Goal: Task Accomplishment & Management: Manage account settings

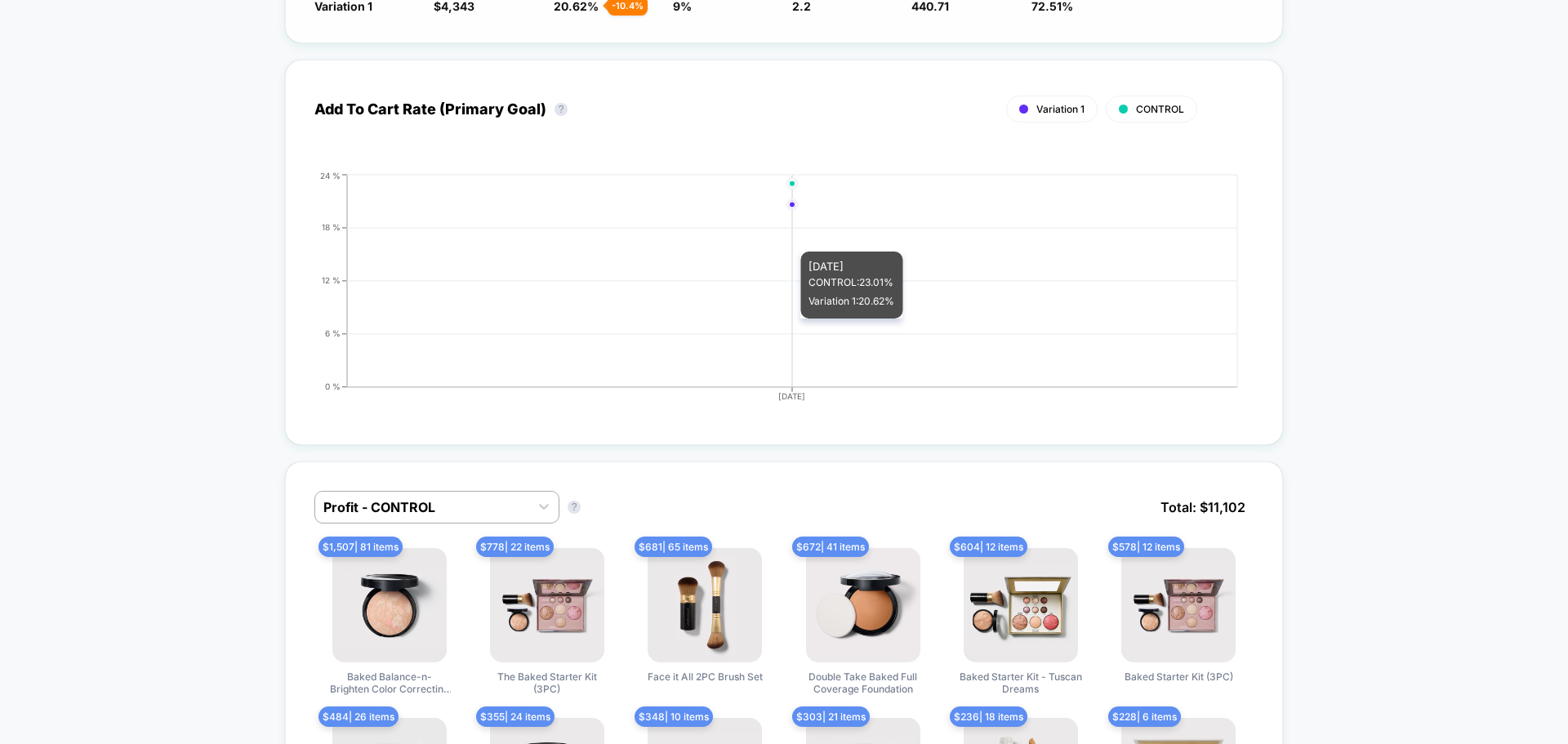
scroll to position [961, 0]
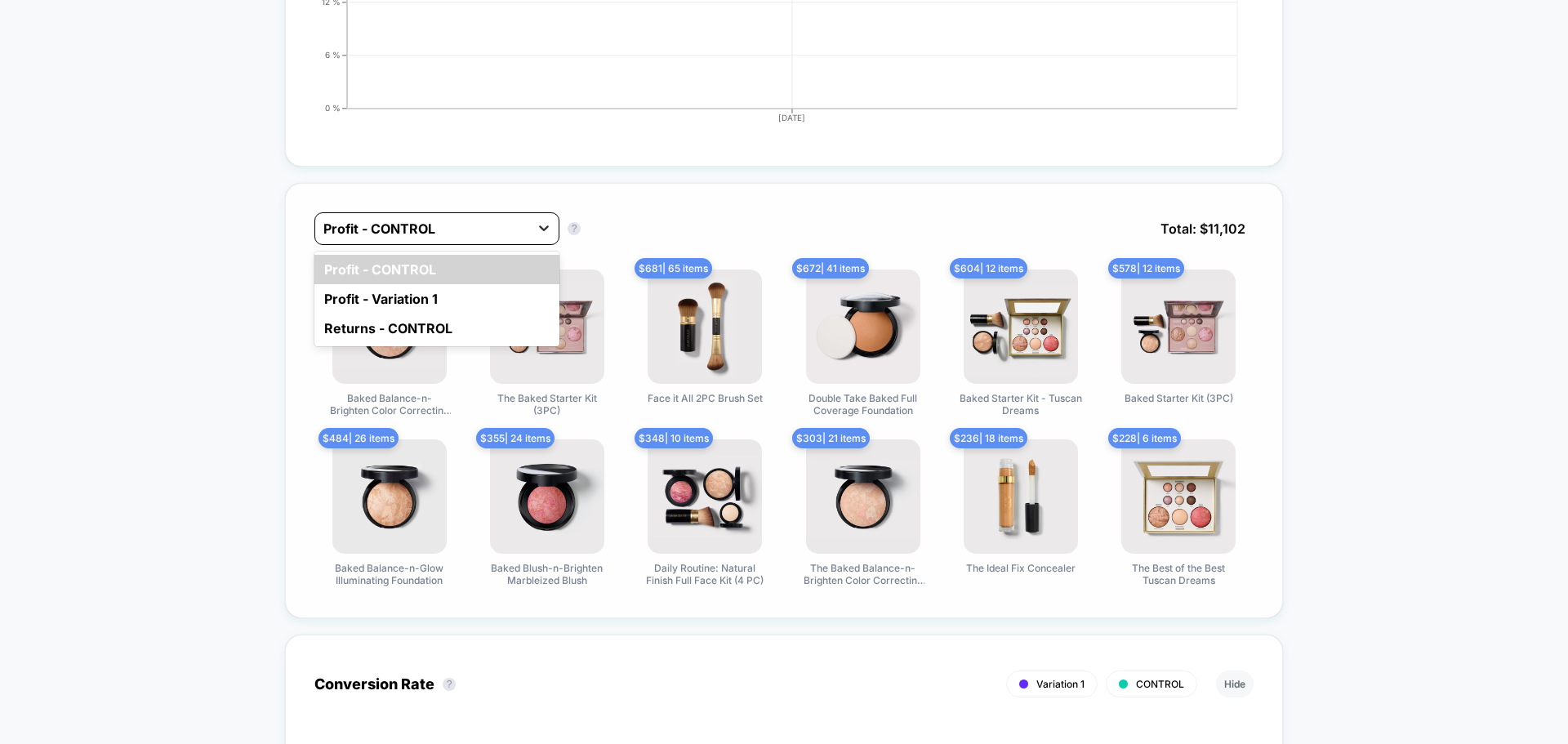
click at [542, 227] on icon at bounding box center [544, 227] width 16 height 16
click at [473, 294] on div "Profit - Variation 1" at bounding box center [437, 299] width 245 height 30
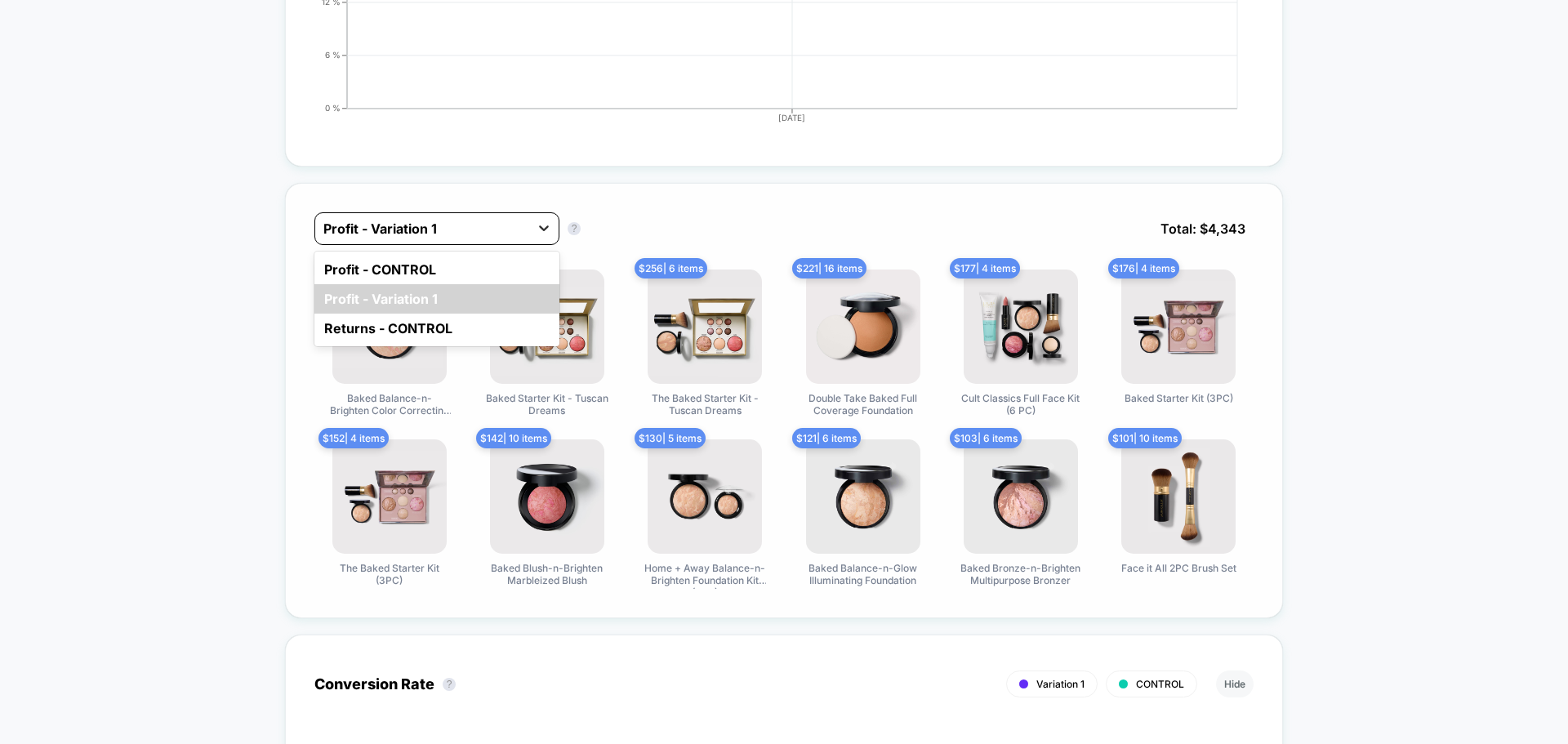
click at [541, 223] on icon at bounding box center [544, 227] width 16 height 16
click at [388, 325] on div "Returns - CONTROL" at bounding box center [437, 328] width 245 height 30
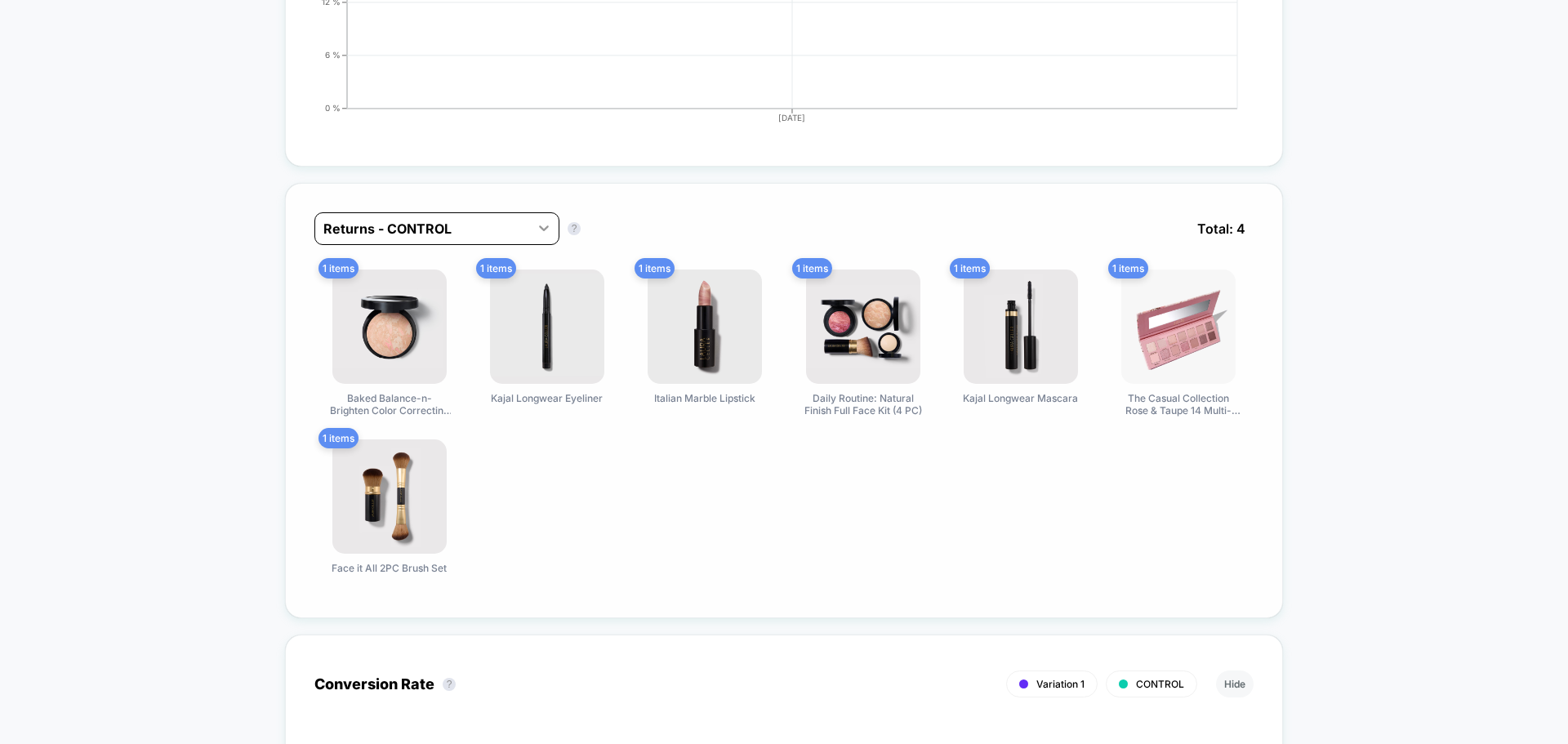
click at [546, 228] on icon at bounding box center [544, 228] width 10 height 6
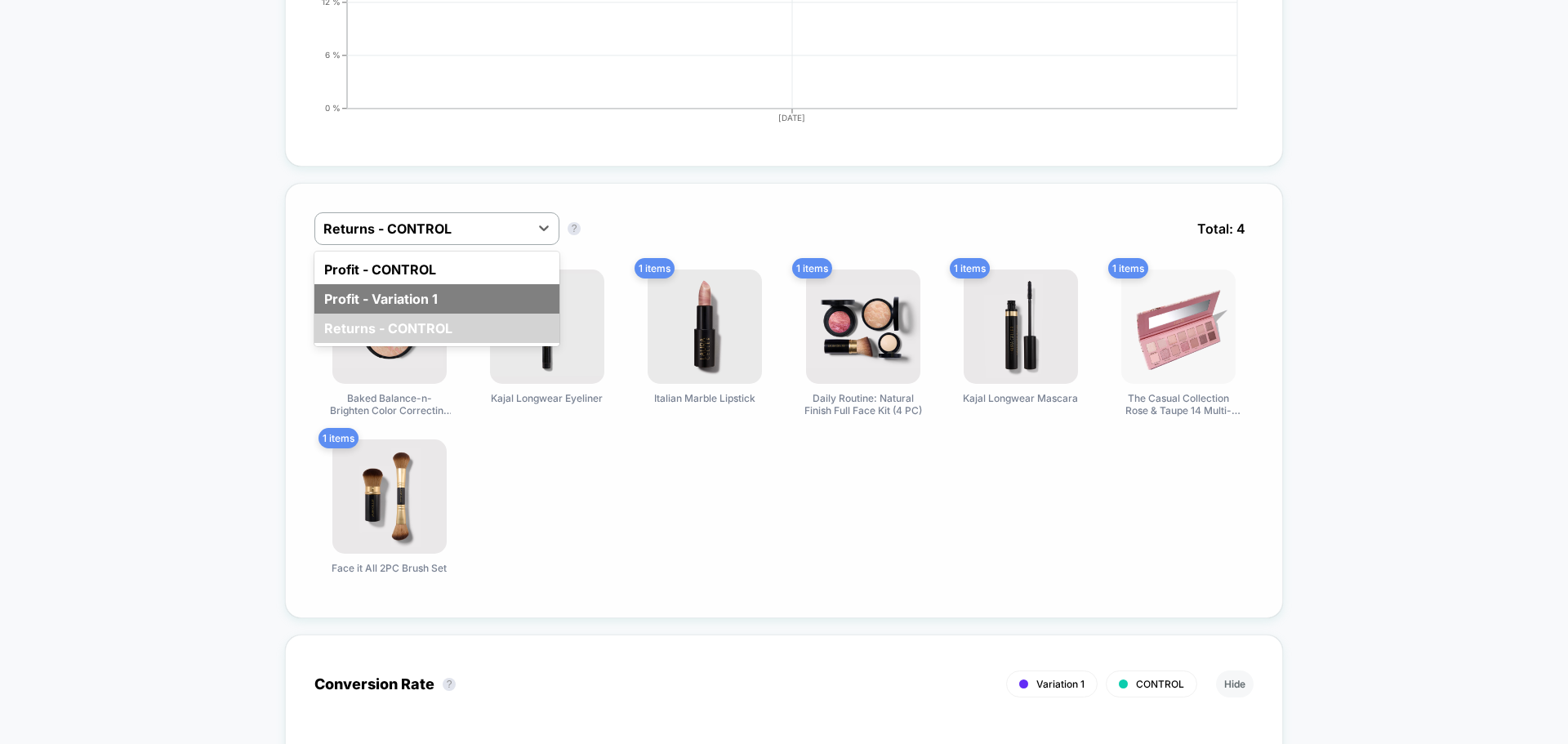
click at [452, 291] on div "Profit - Variation 1" at bounding box center [437, 299] width 245 height 30
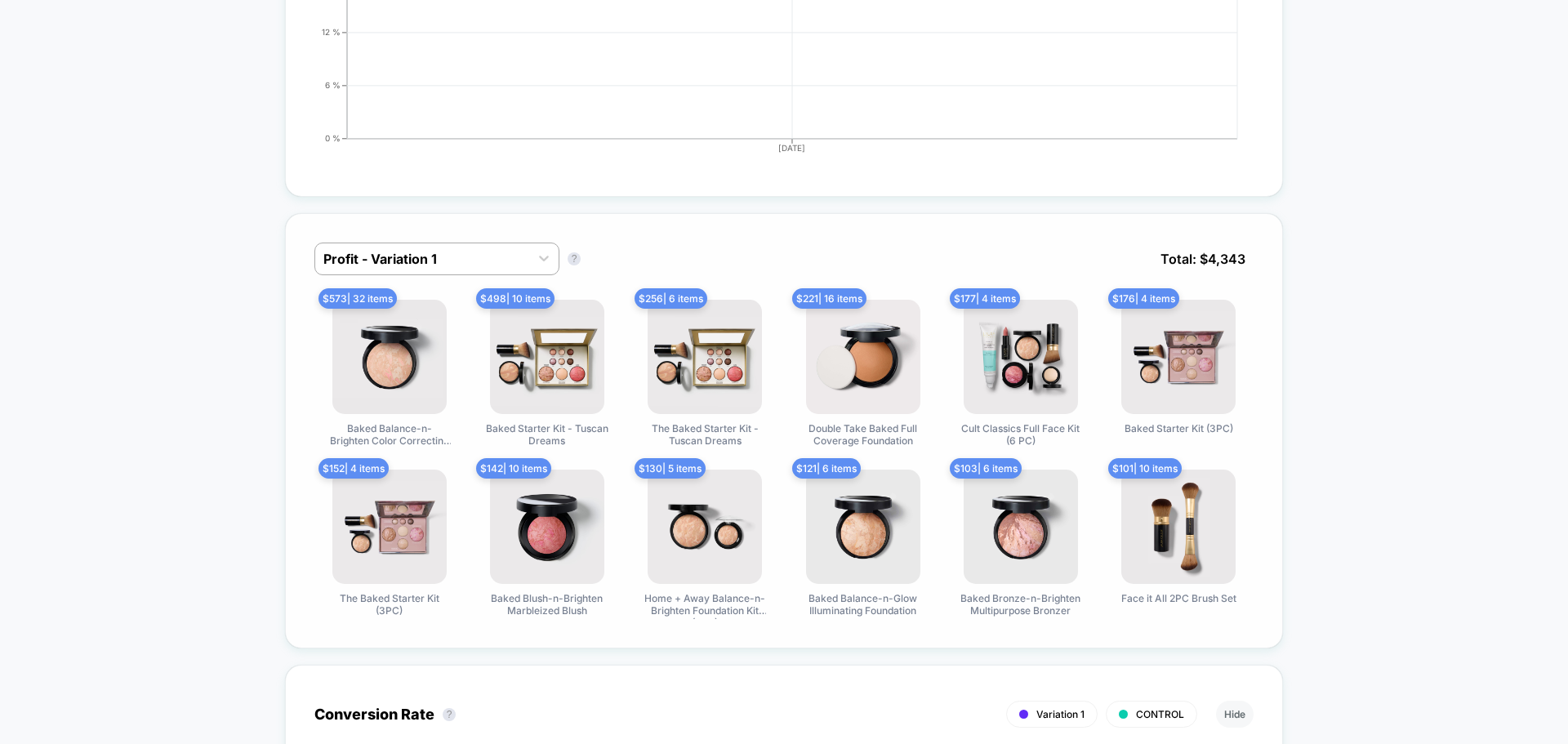
scroll to position [931, 0]
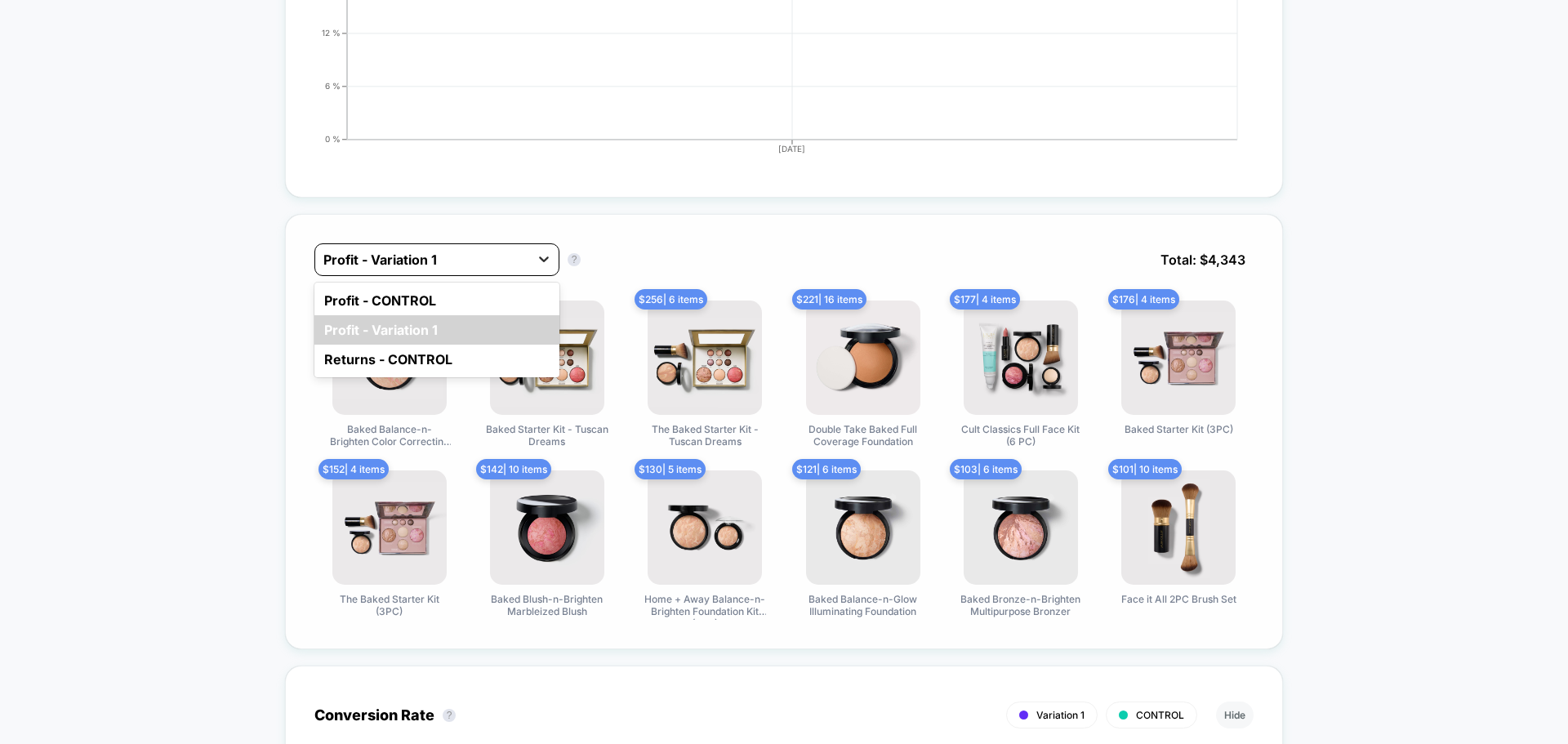
click at [539, 265] on icon at bounding box center [544, 259] width 16 height 16
click at [499, 292] on div "Profit - CONTROL" at bounding box center [437, 300] width 245 height 30
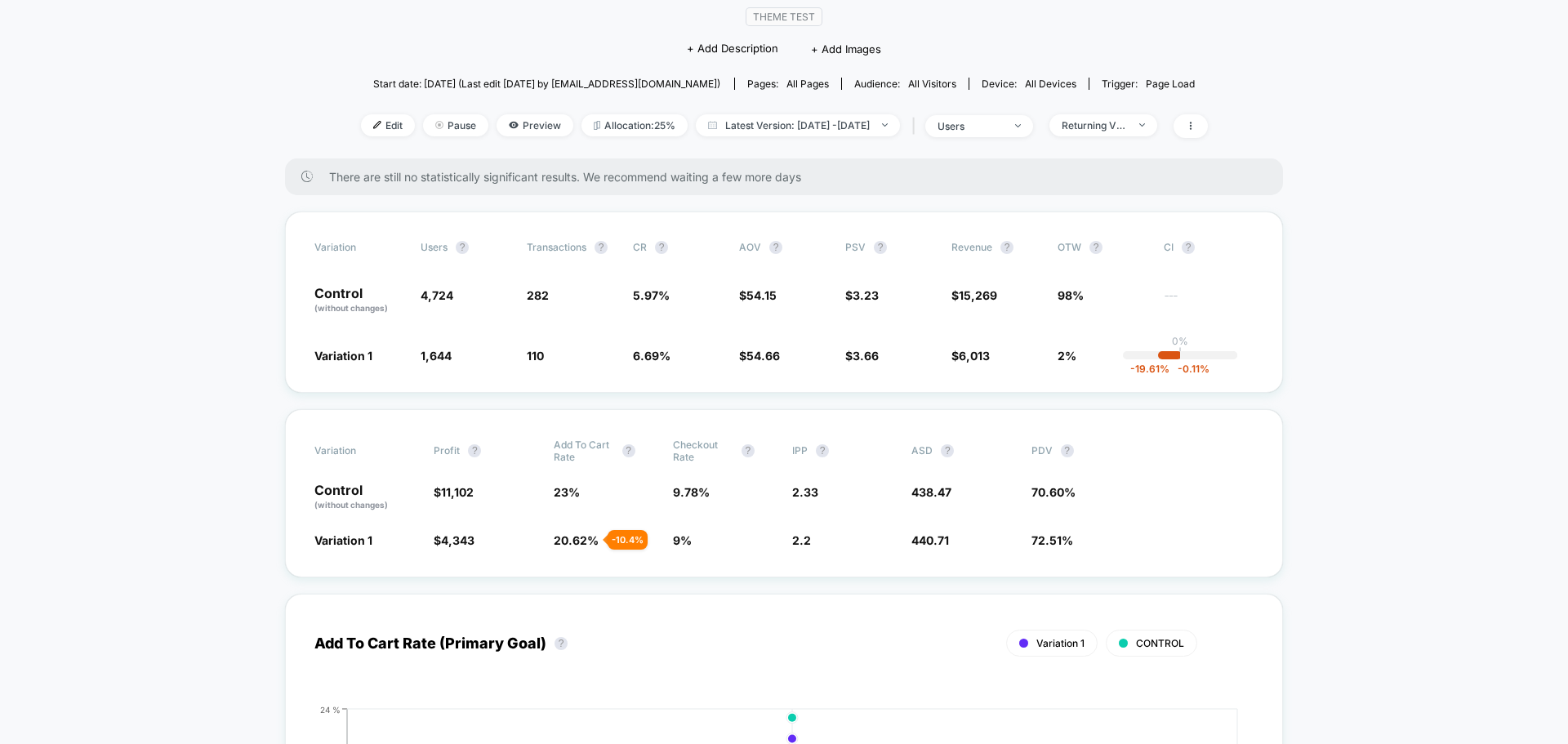
scroll to position [151, 0]
click at [1127, 119] on div "Returning Visitors" at bounding box center [1094, 123] width 65 height 12
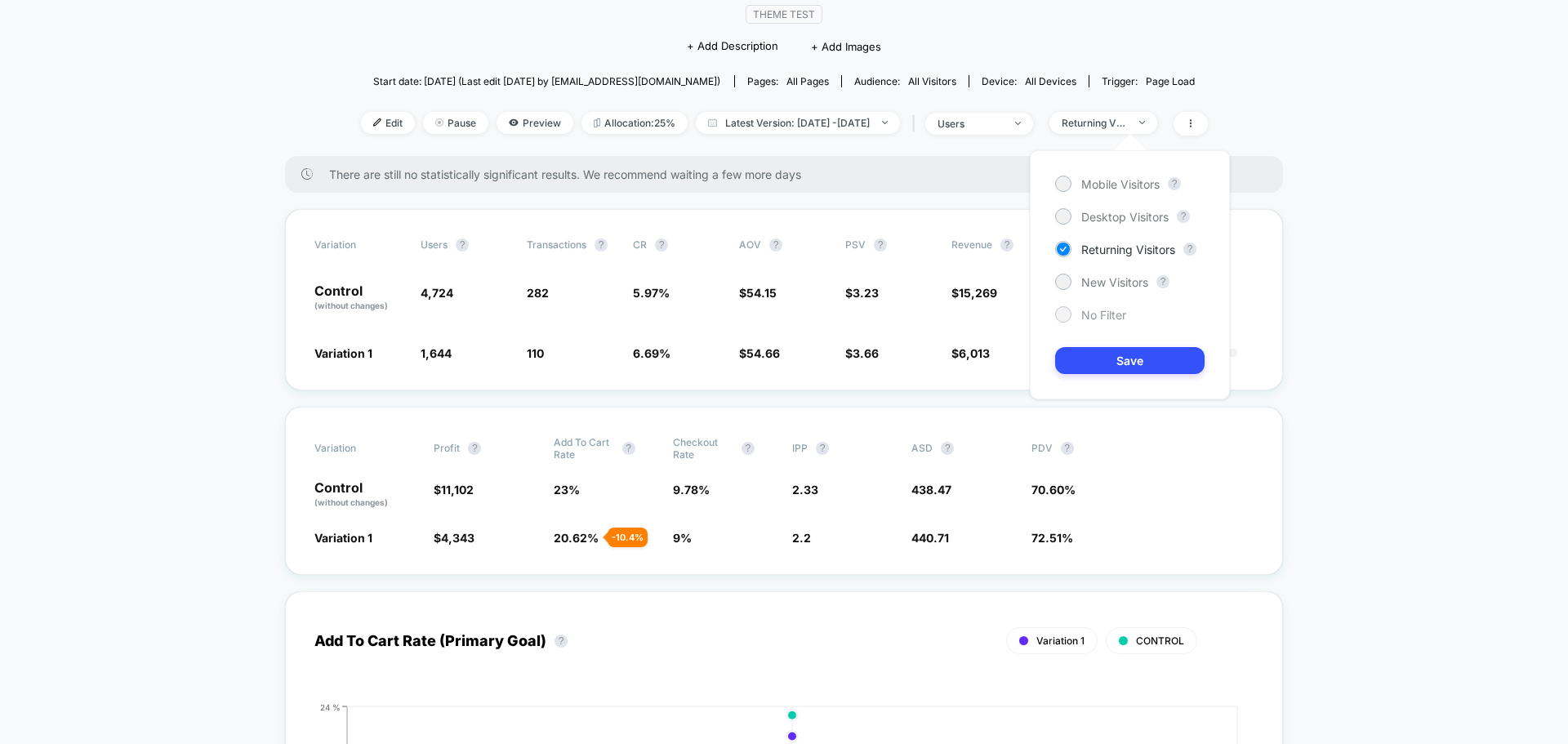
click at [1067, 318] on div at bounding box center [1063, 314] width 12 height 12
click at [1093, 362] on button "Save" at bounding box center [1130, 361] width 149 height 27
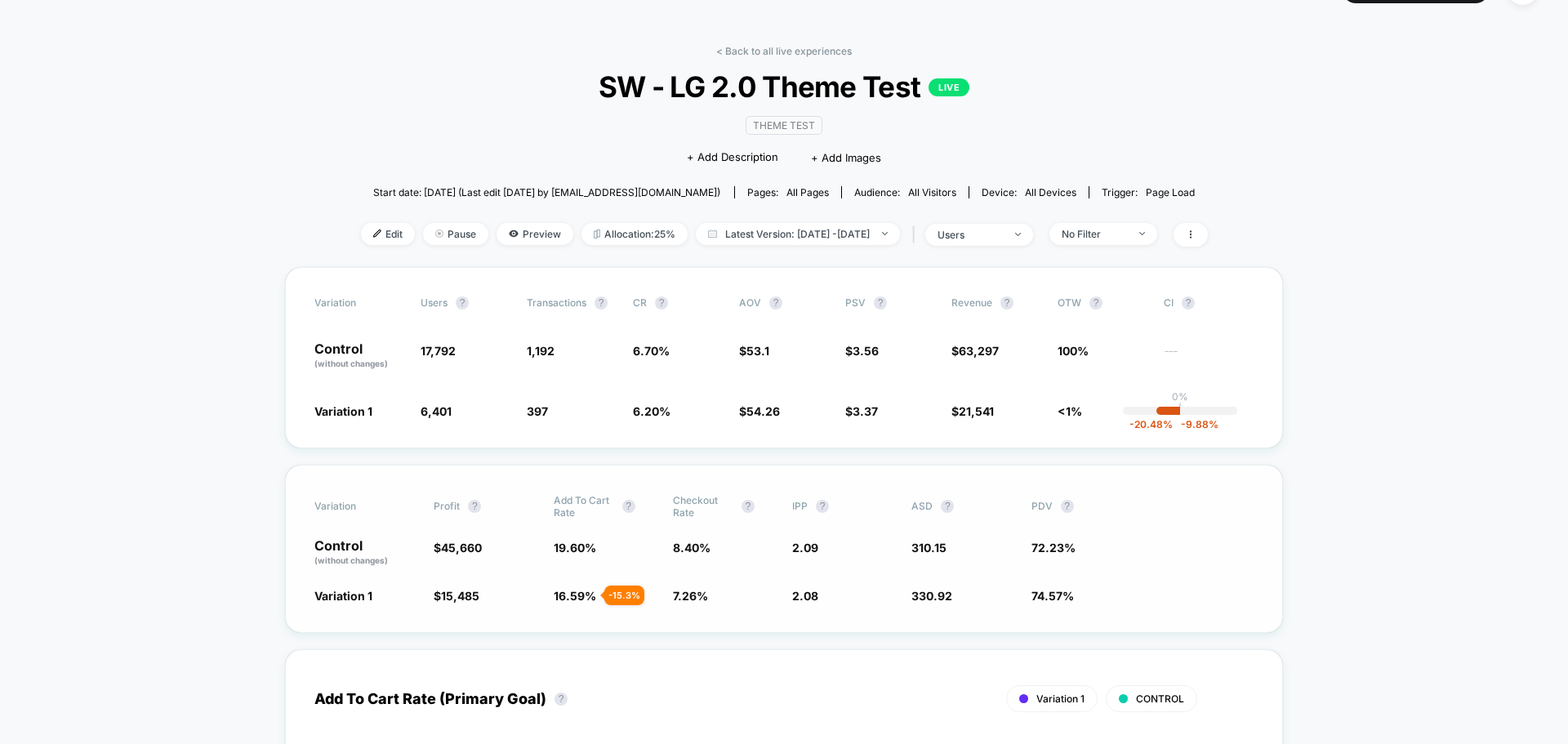
scroll to position [43, 0]
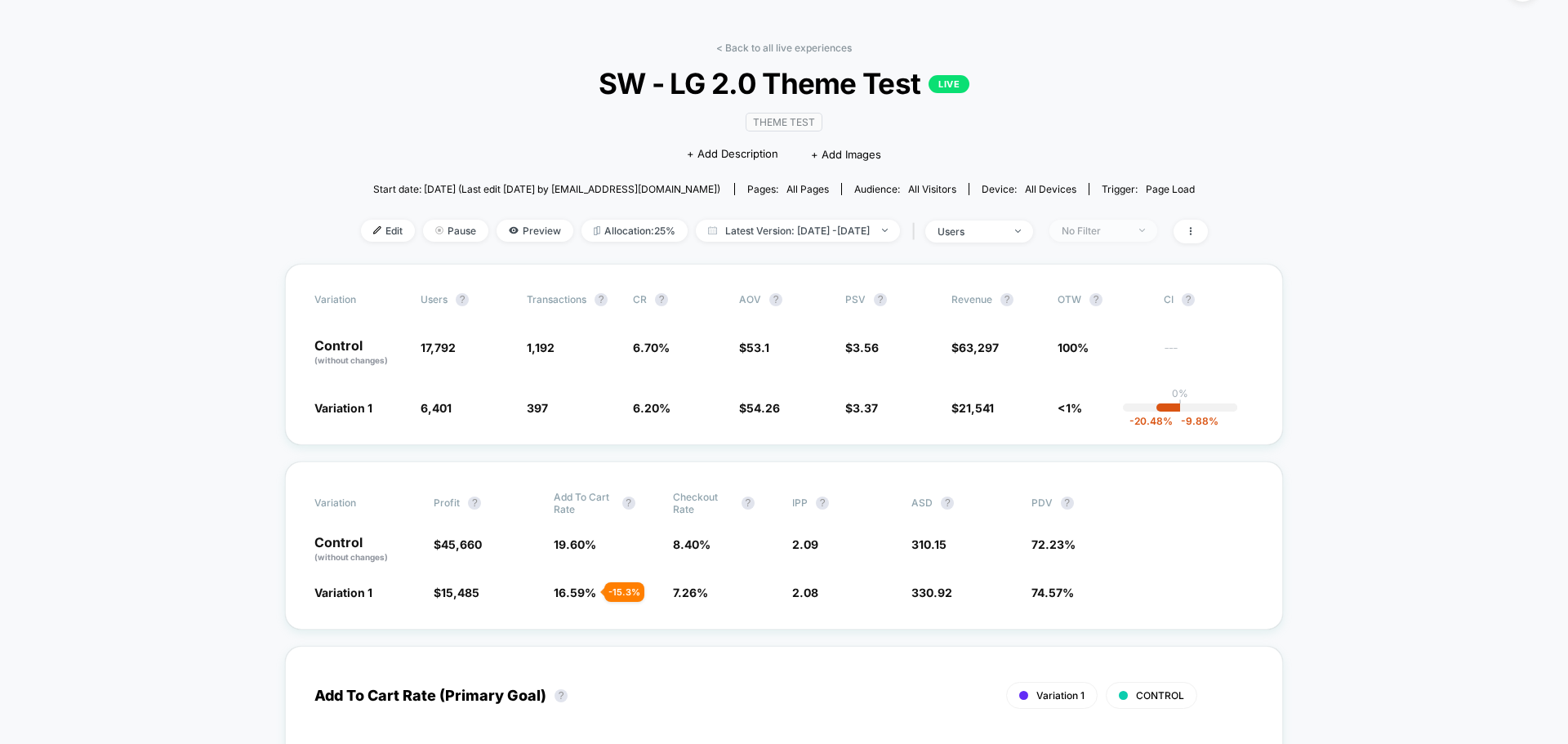
click at [1116, 227] on div "No Filter" at bounding box center [1094, 231] width 65 height 12
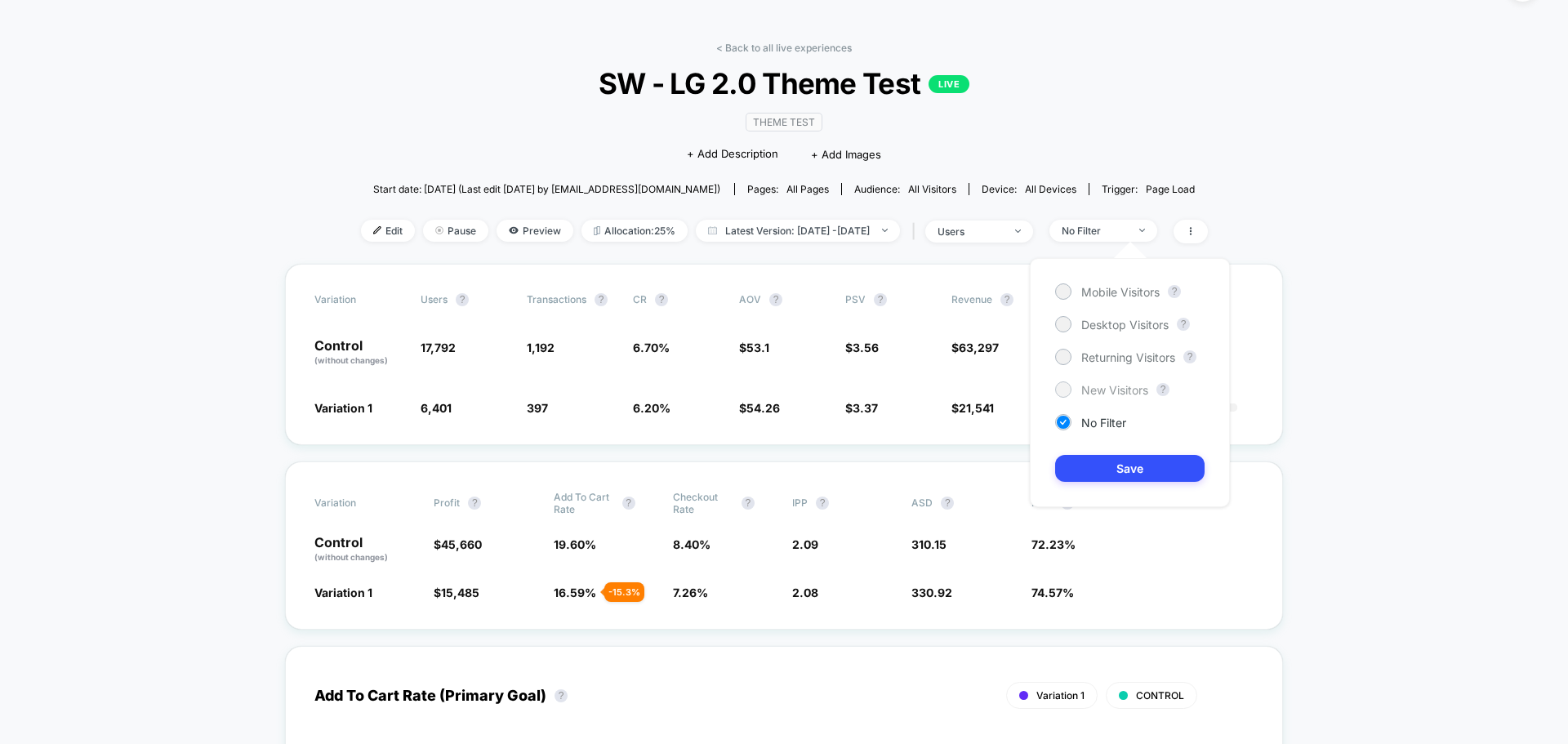
click at [1071, 389] on div "New Visitors" at bounding box center [1102, 389] width 93 height 16
click at [1093, 469] on button "Save" at bounding box center [1130, 468] width 149 height 27
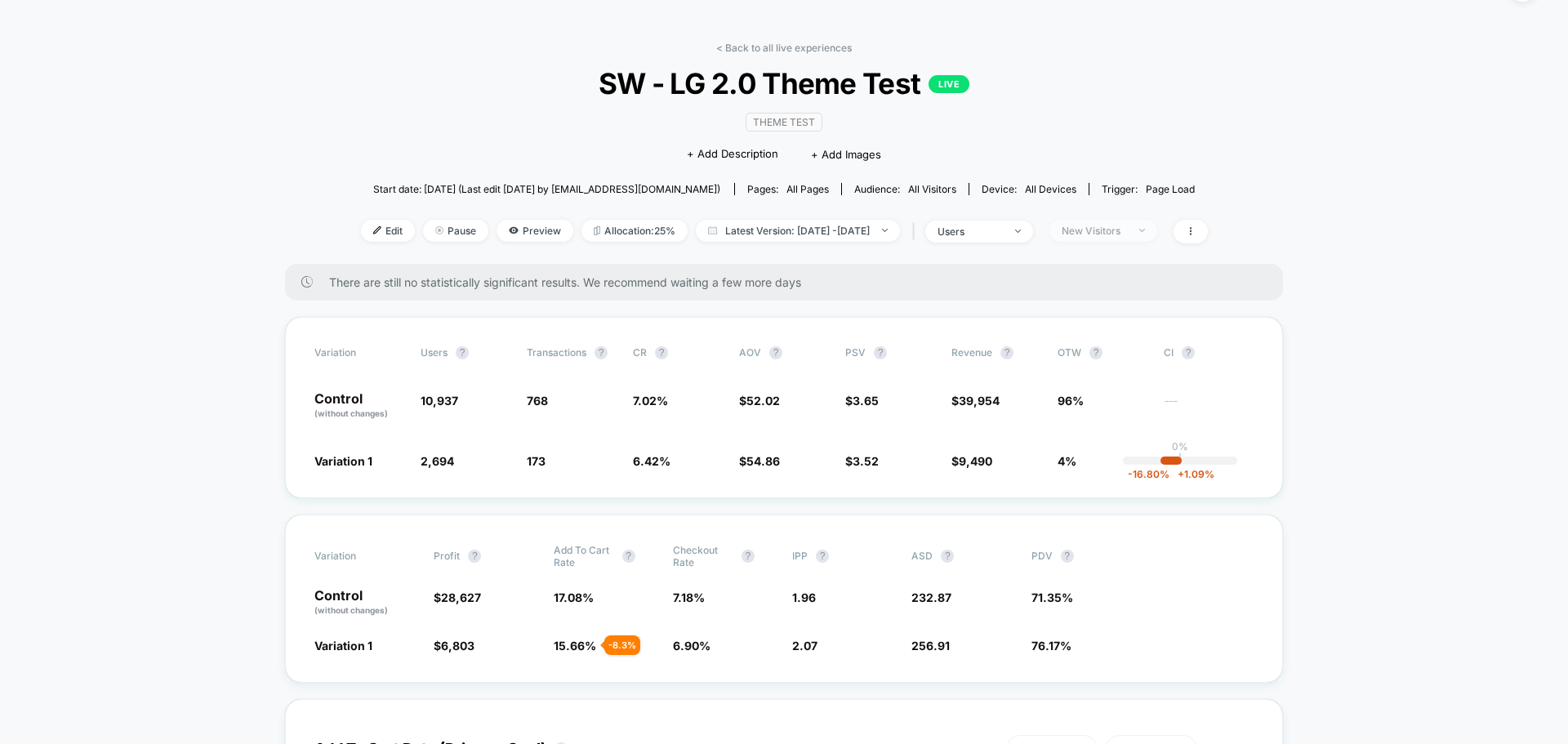
click at [1121, 232] on div "New Visitors" at bounding box center [1094, 231] width 65 height 12
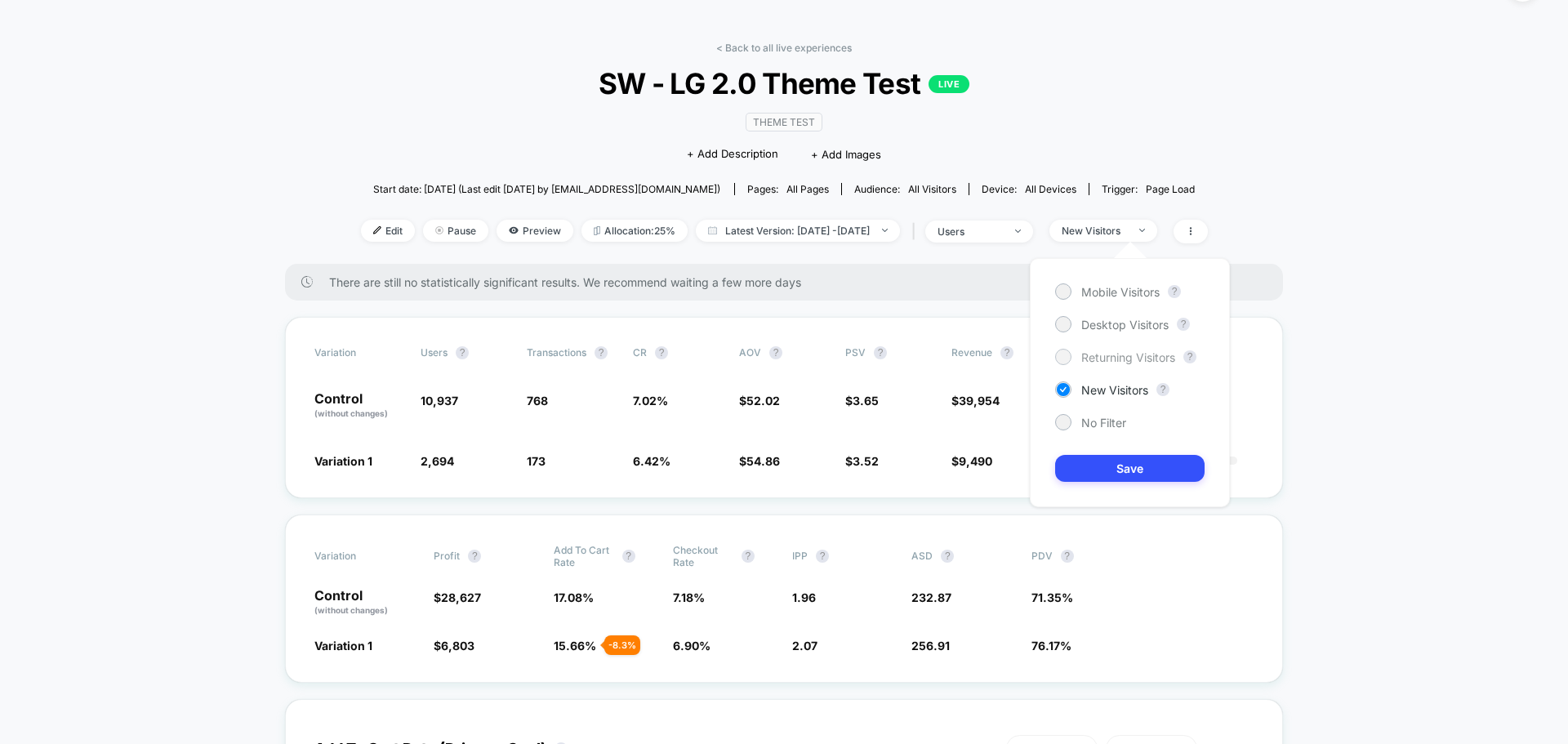
click at [1069, 357] on div at bounding box center [1063, 356] width 12 height 12
click at [1105, 460] on button "Save" at bounding box center [1130, 468] width 149 height 27
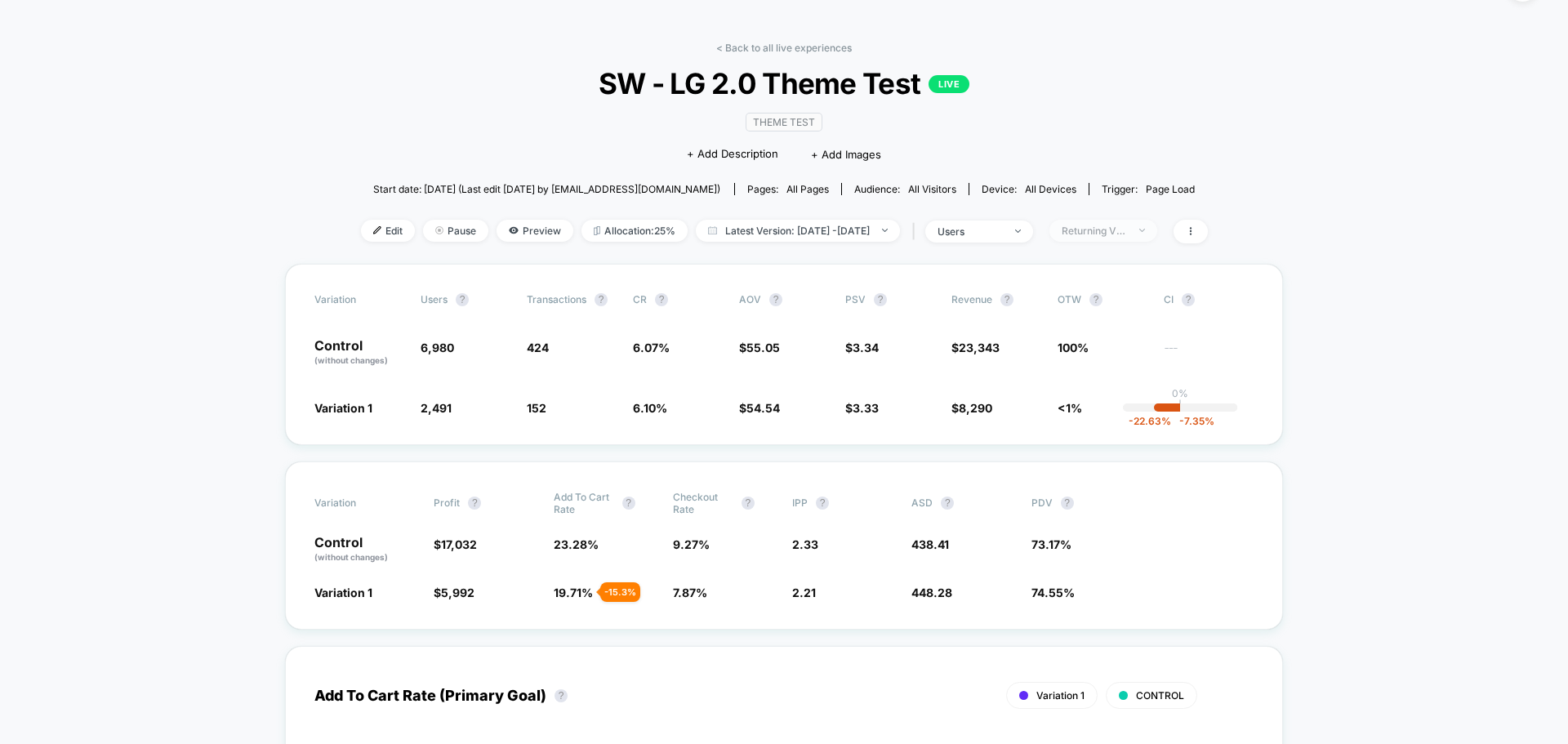
click at [1127, 227] on div "Returning Visitors" at bounding box center [1094, 231] width 65 height 12
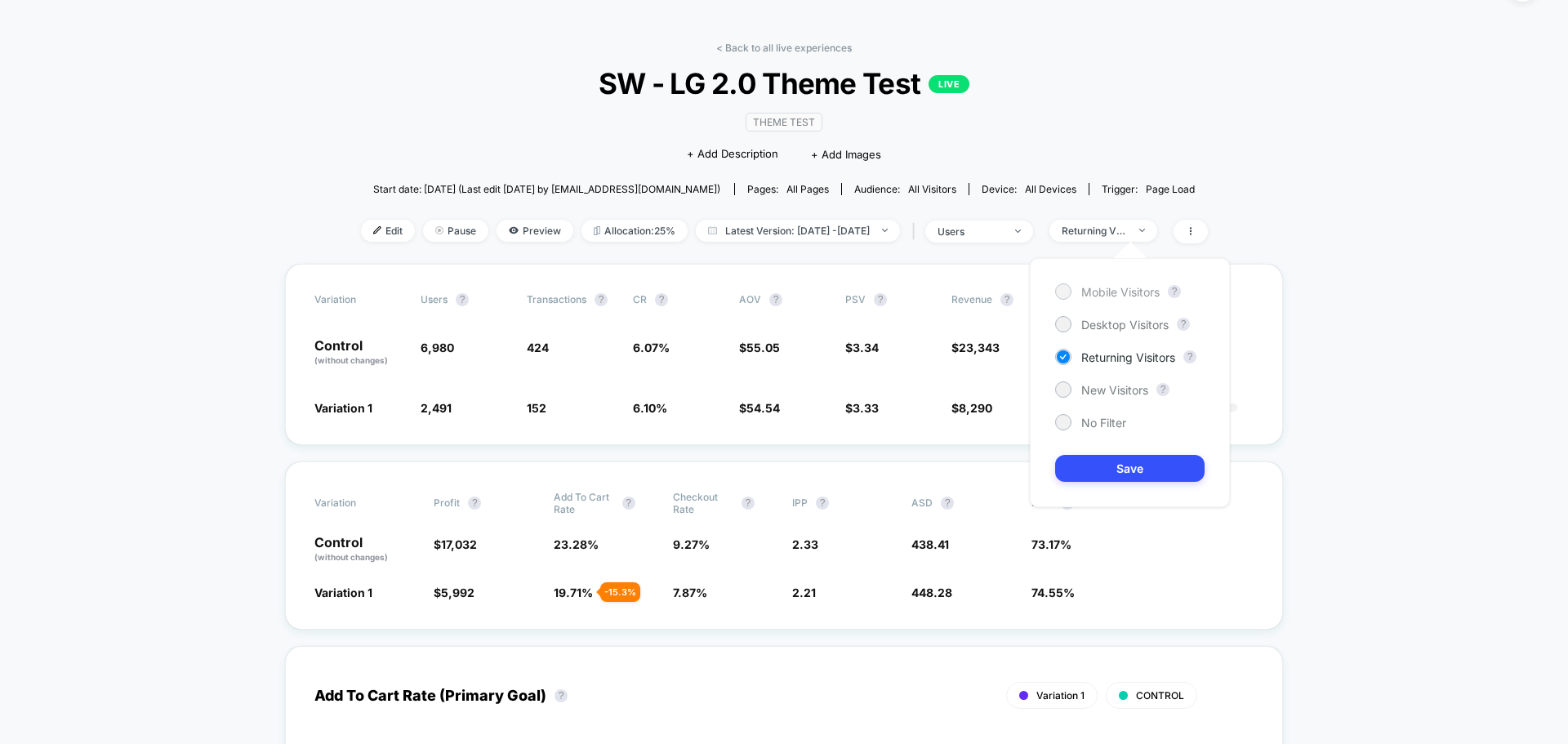
click at [1063, 294] on div at bounding box center [1063, 291] width 12 height 12
click at [1092, 462] on button "Save" at bounding box center [1130, 468] width 149 height 27
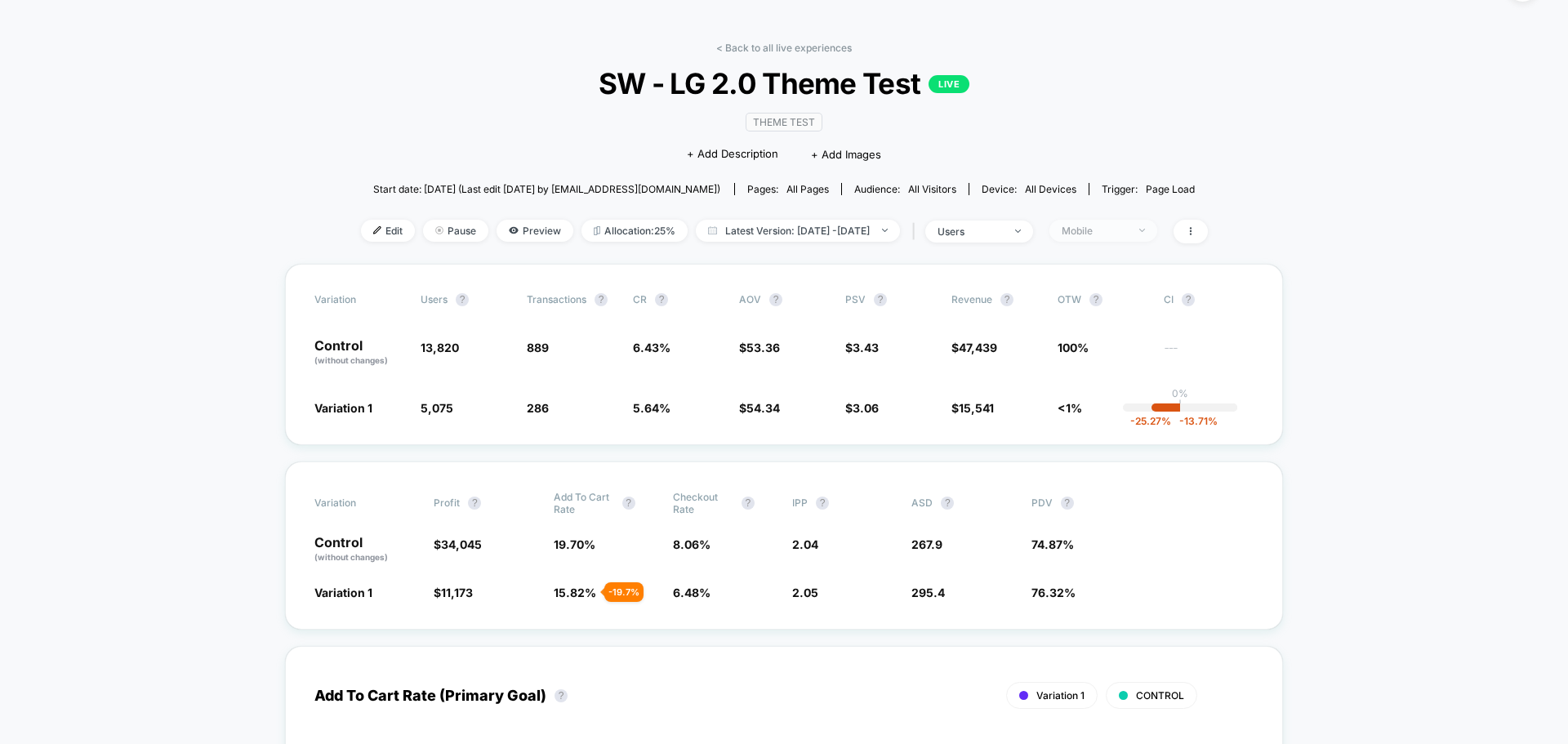
click at [1119, 228] on div "Mobile" at bounding box center [1094, 231] width 65 height 12
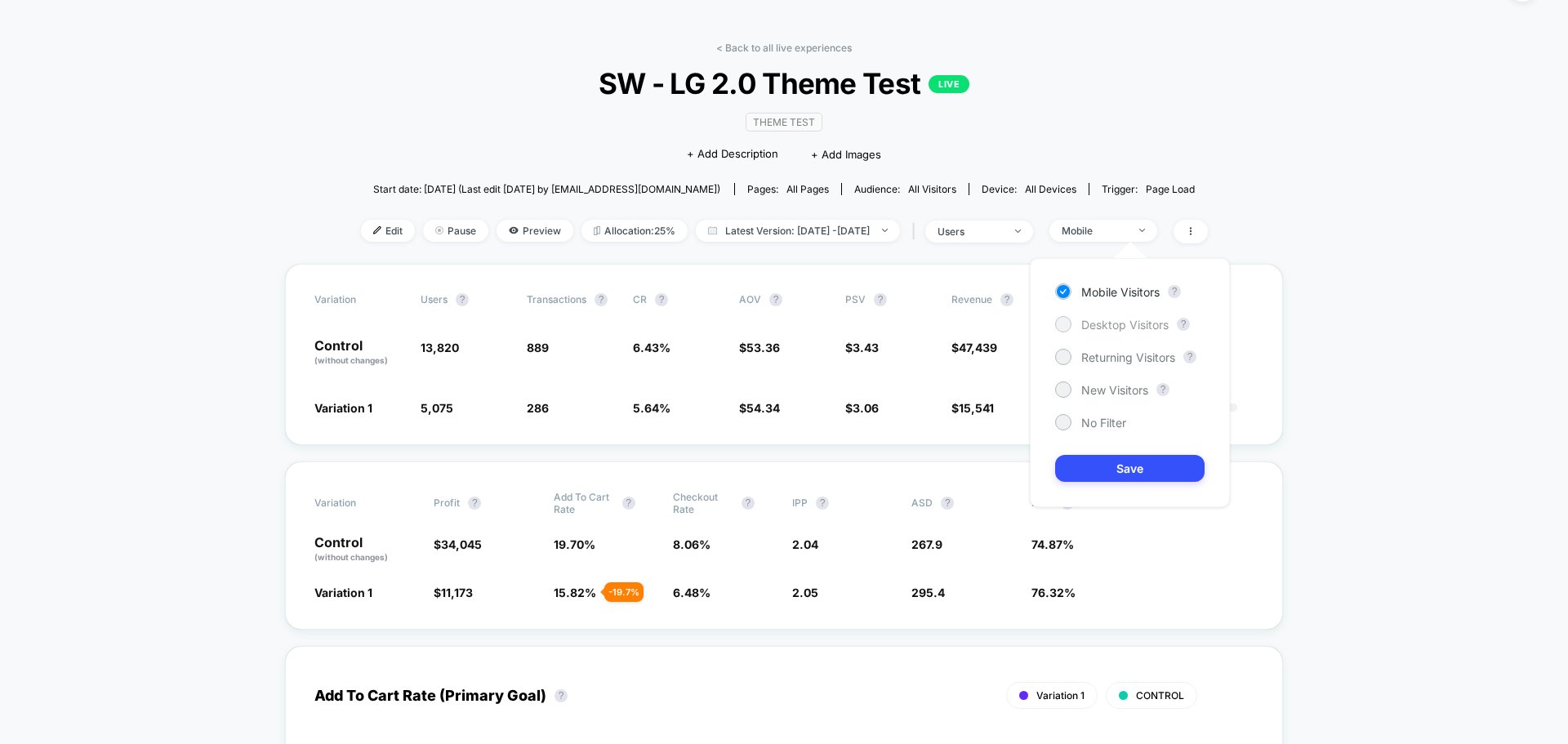
click at [1085, 331] on span "Desktop Visitors" at bounding box center [1124, 325] width 87 height 14
click at [1111, 468] on button "Save" at bounding box center [1130, 468] width 149 height 27
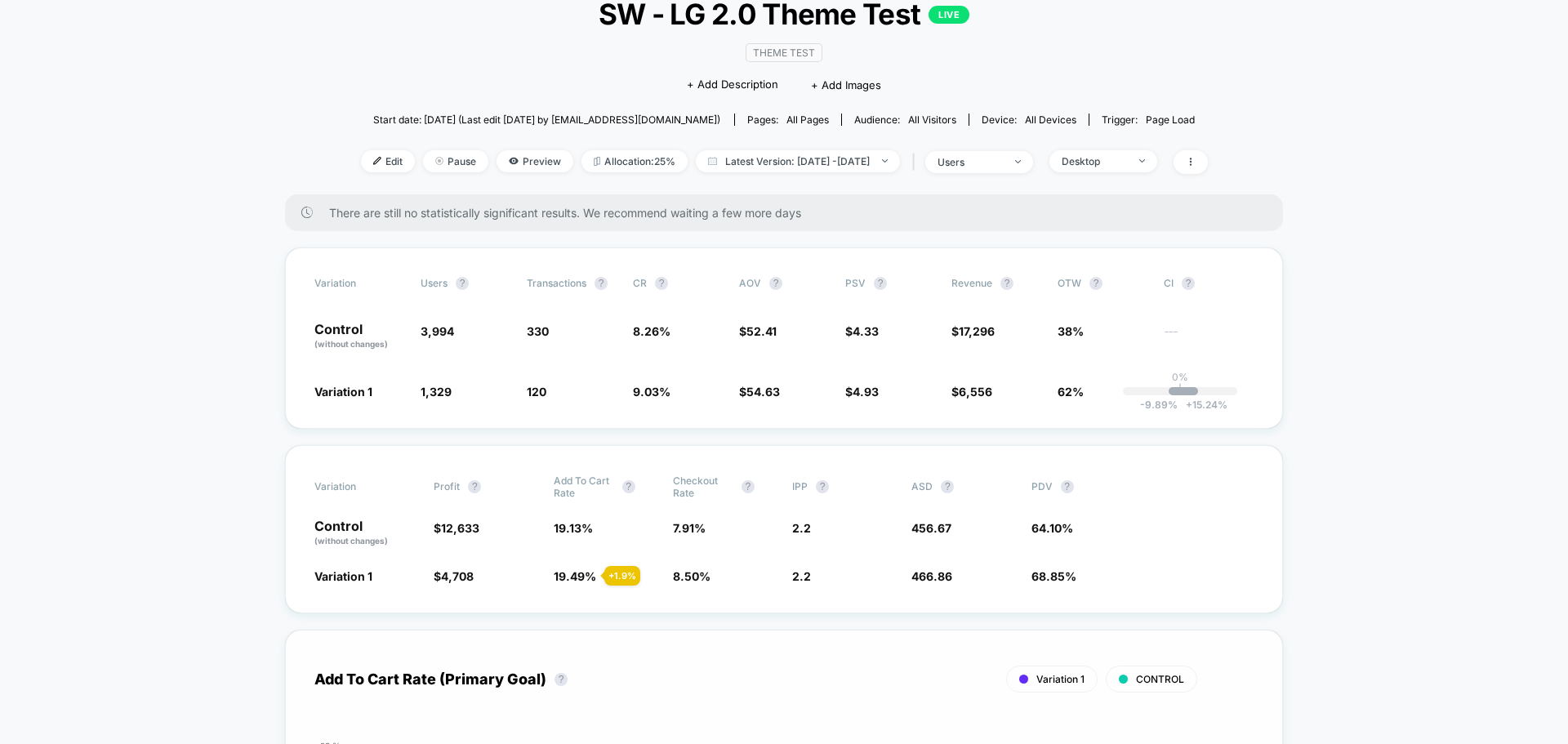
scroll to position [112, 0]
click at [1127, 157] on div "Desktop" at bounding box center [1094, 162] width 65 height 12
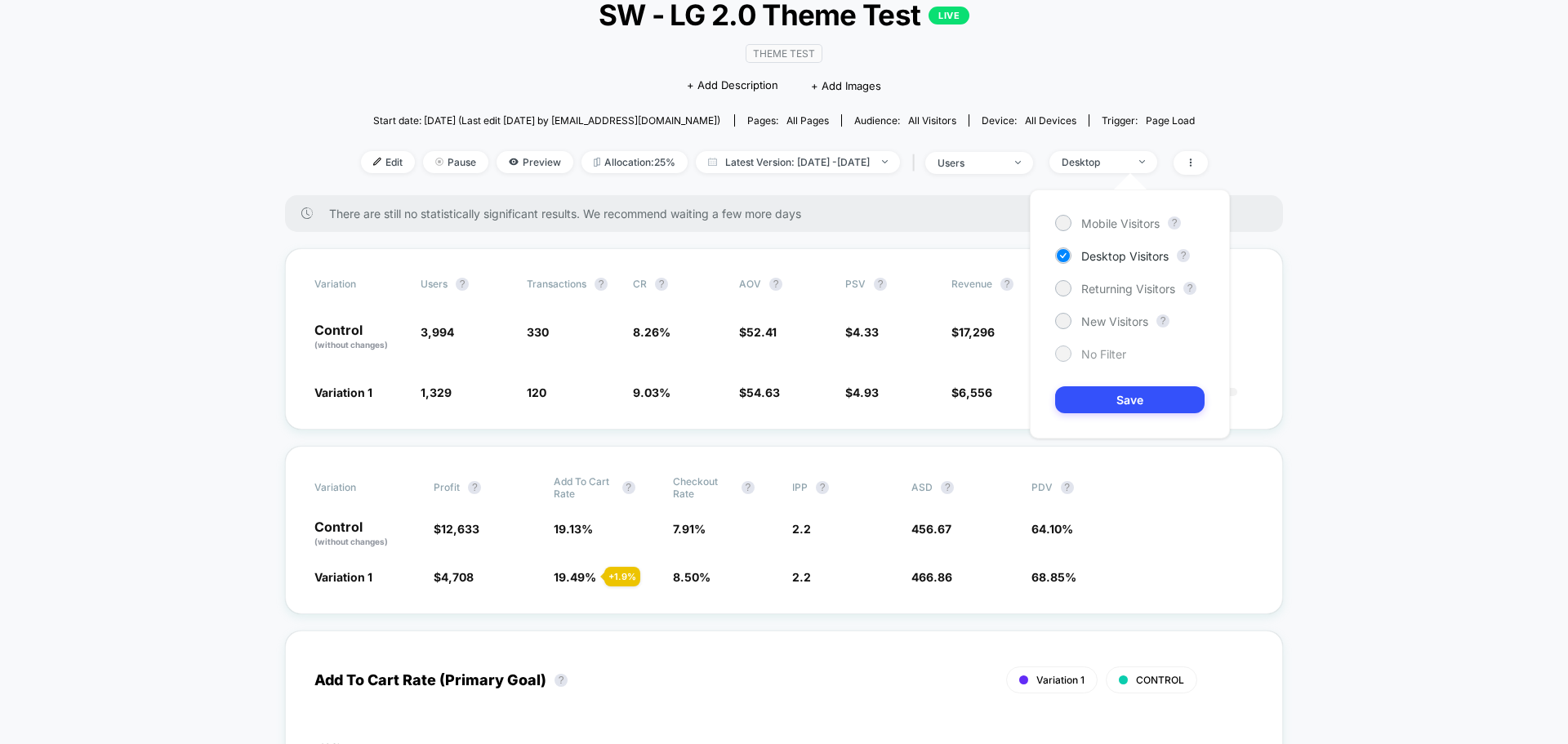
click at [1064, 356] on div at bounding box center [1063, 353] width 12 height 12
click at [1087, 401] on button "Save" at bounding box center [1130, 400] width 149 height 27
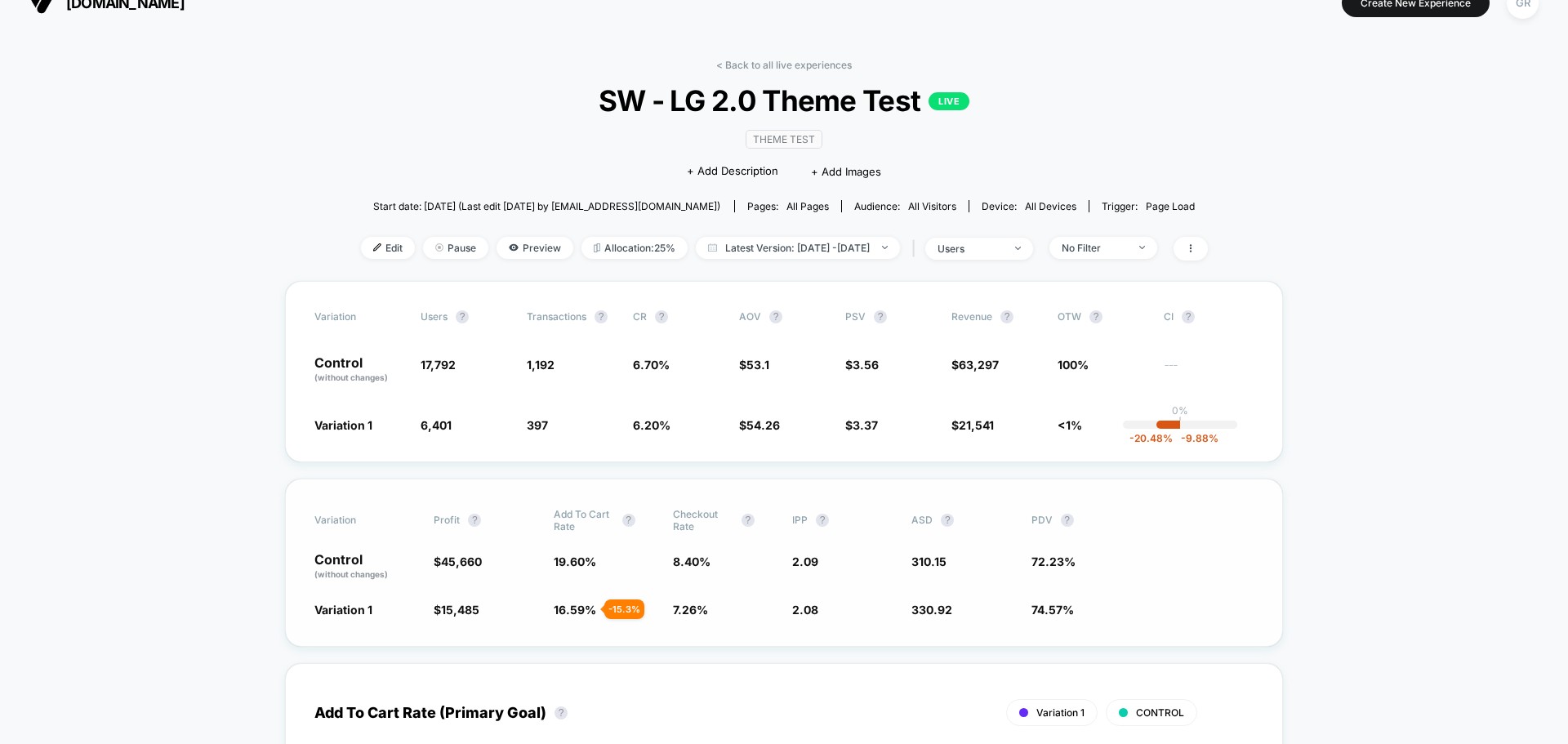
scroll to position [7, 0]
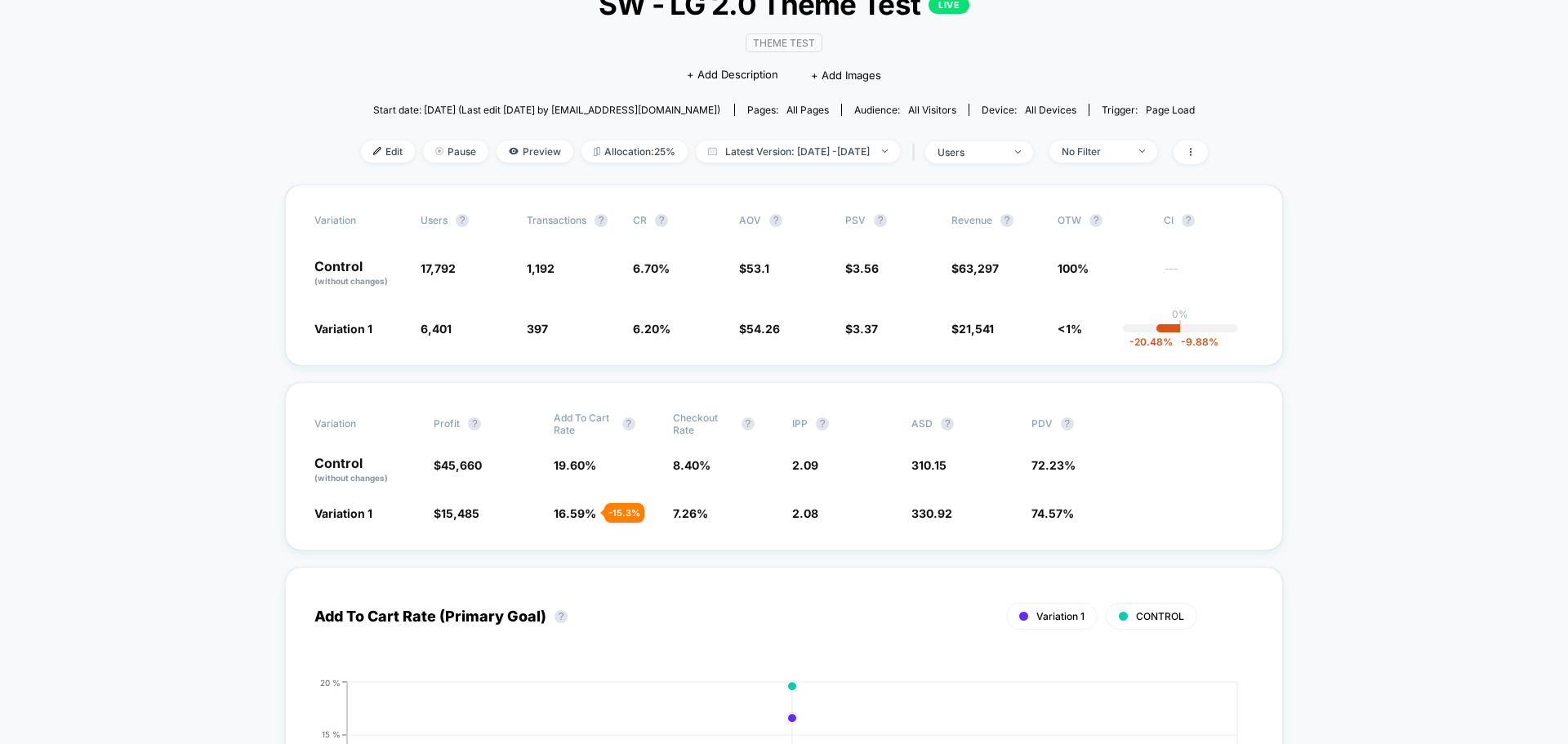
scroll to position [121, 0]
click at [1127, 149] on div "No Filter" at bounding box center [1094, 152] width 65 height 12
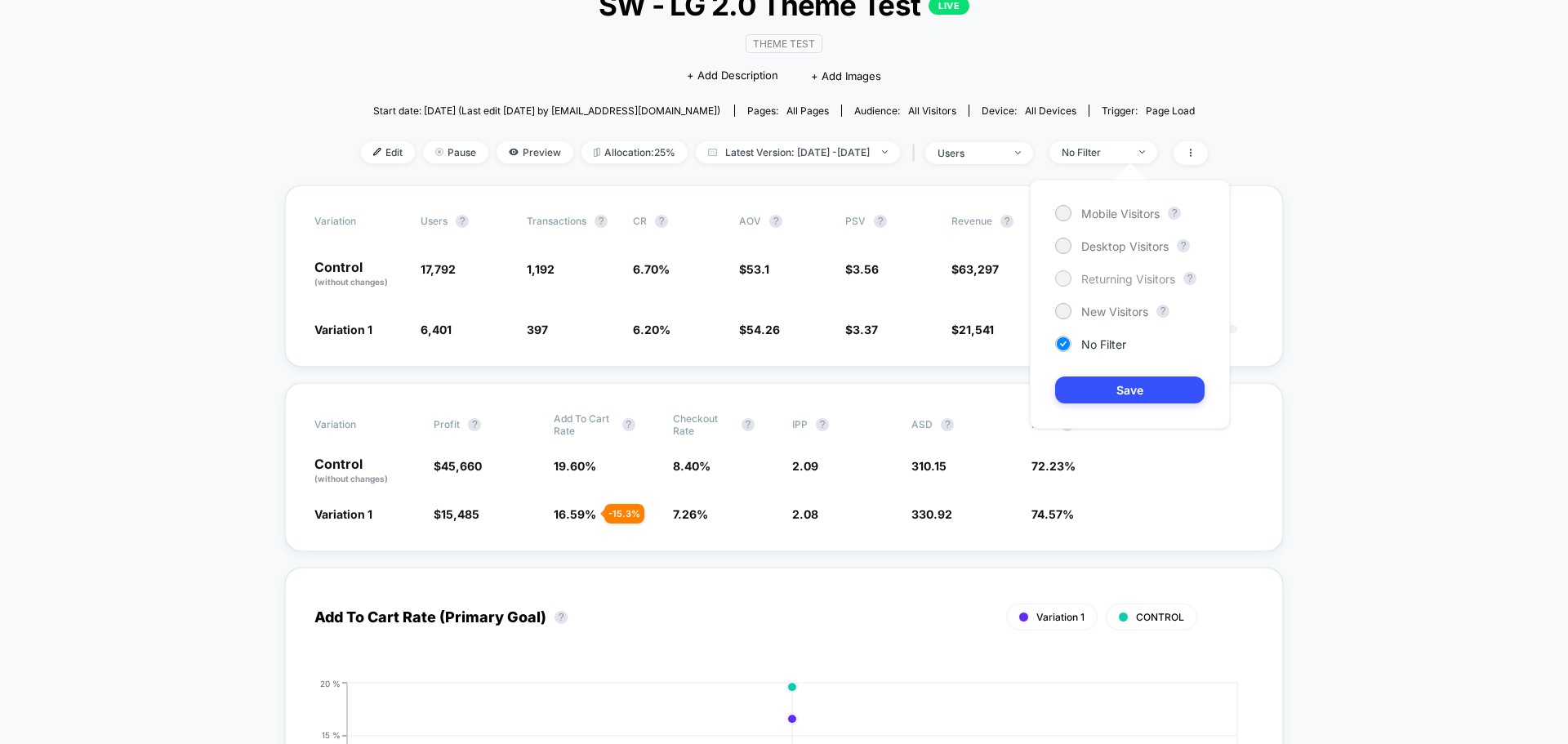
click at [1077, 278] on div "Returning Visitors" at bounding box center [1115, 278] width 120 height 16
click at [1110, 384] on button "Save" at bounding box center [1130, 390] width 149 height 27
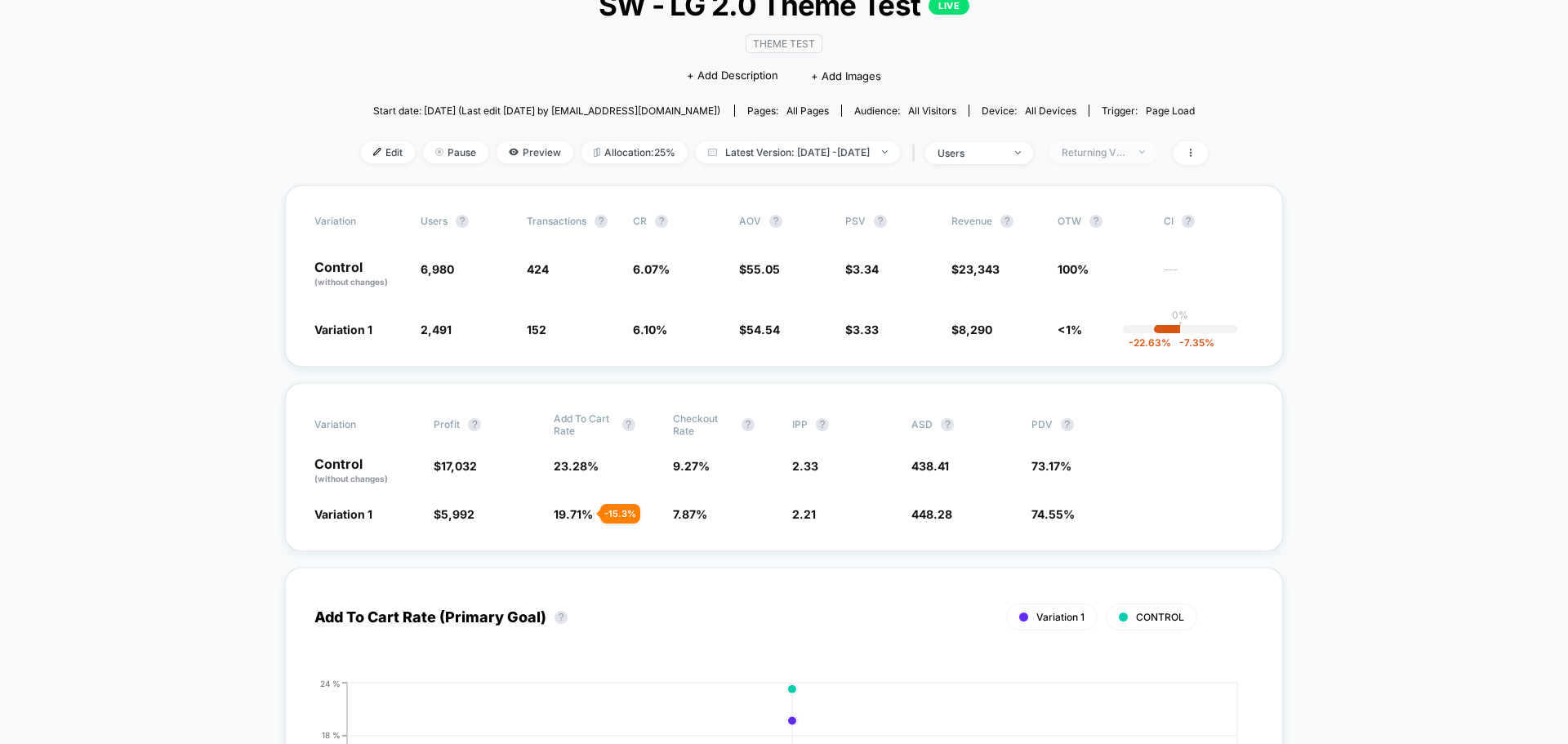
click at [1127, 154] on div "Returning Visitors" at bounding box center [1094, 152] width 65 height 12
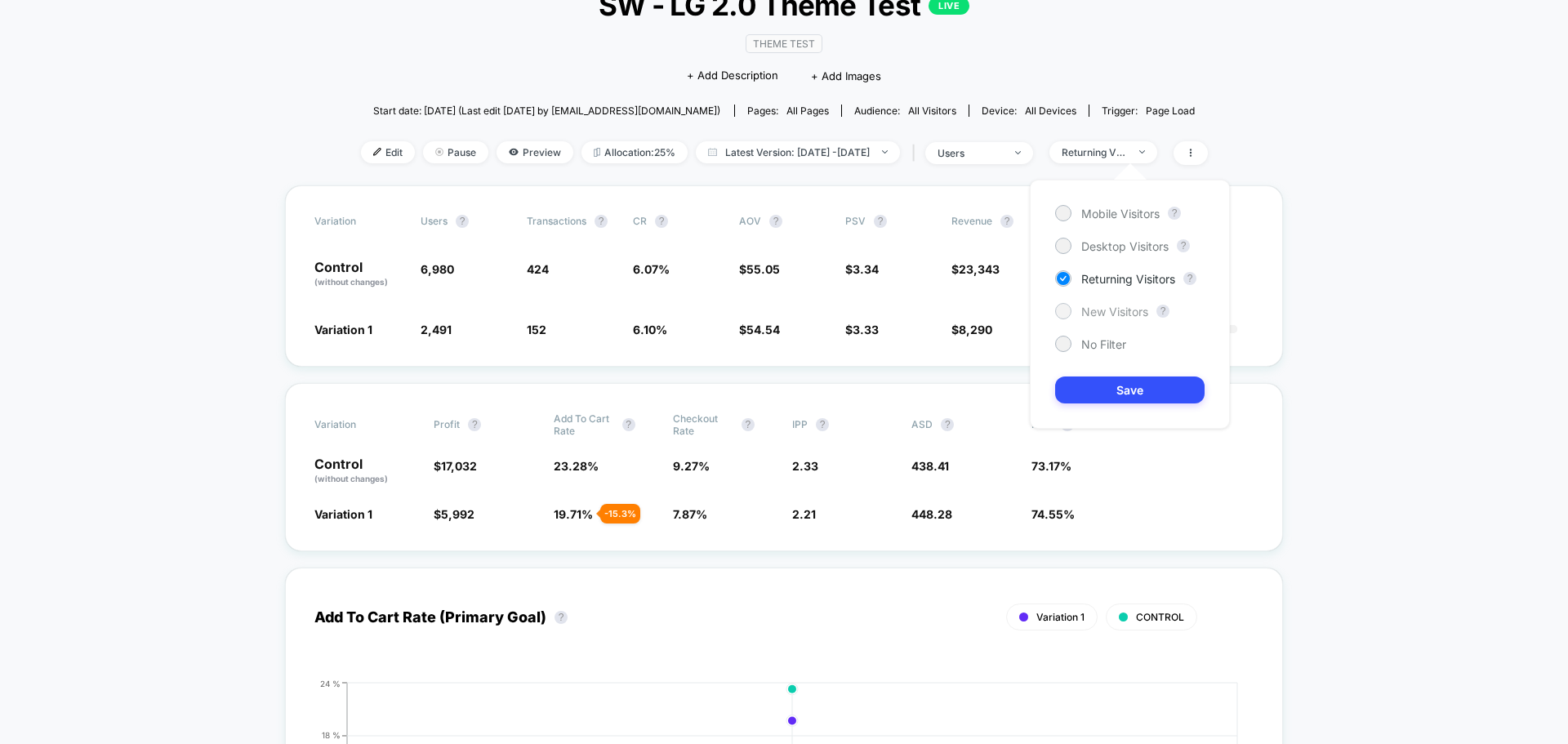
click at [1068, 317] on div at bounding box center [1063, 310] width 16 height 16
click at [1114, 394] on button "Save" at bounding box center [1130, 390] width 149 height 27
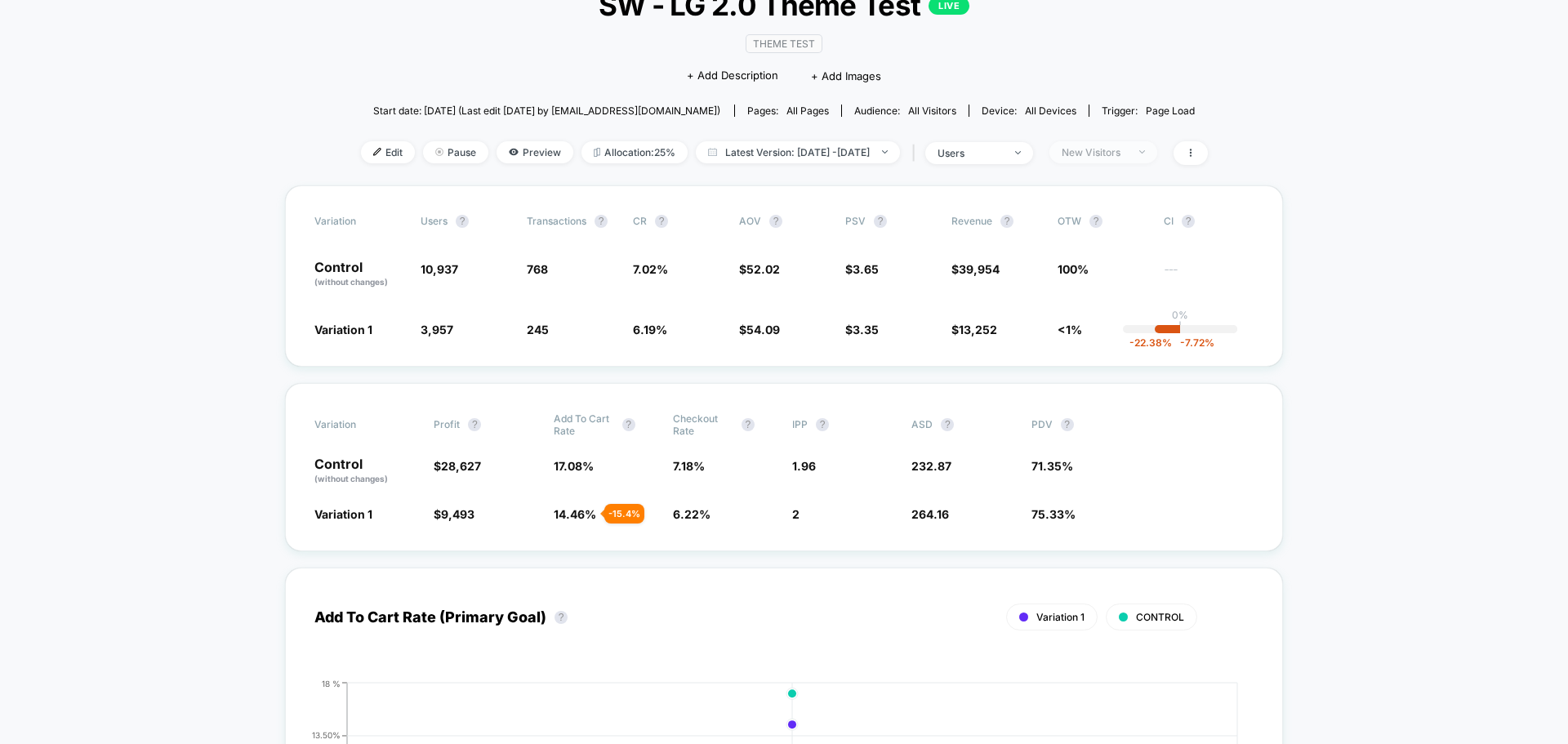
click at [1120, 158] on div "New Visitors" at bounding box center [1094, 152] width 65 height 12
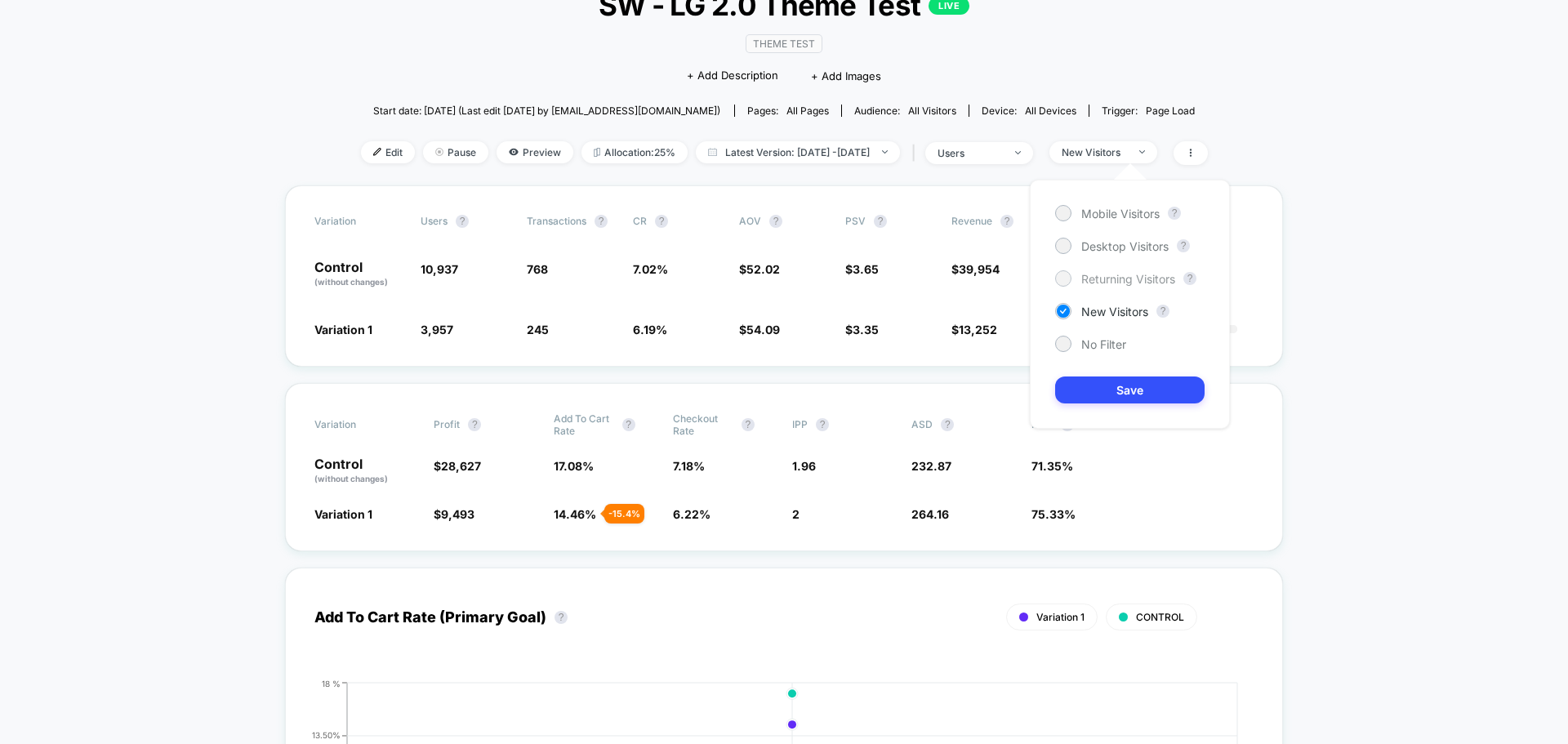
click at [1063, 278] on div at bounding box center [1063, 278] width 12 height 12
click at [1132, 387] on button "Save" at bounding box center [1130, 390] width 149 height 27
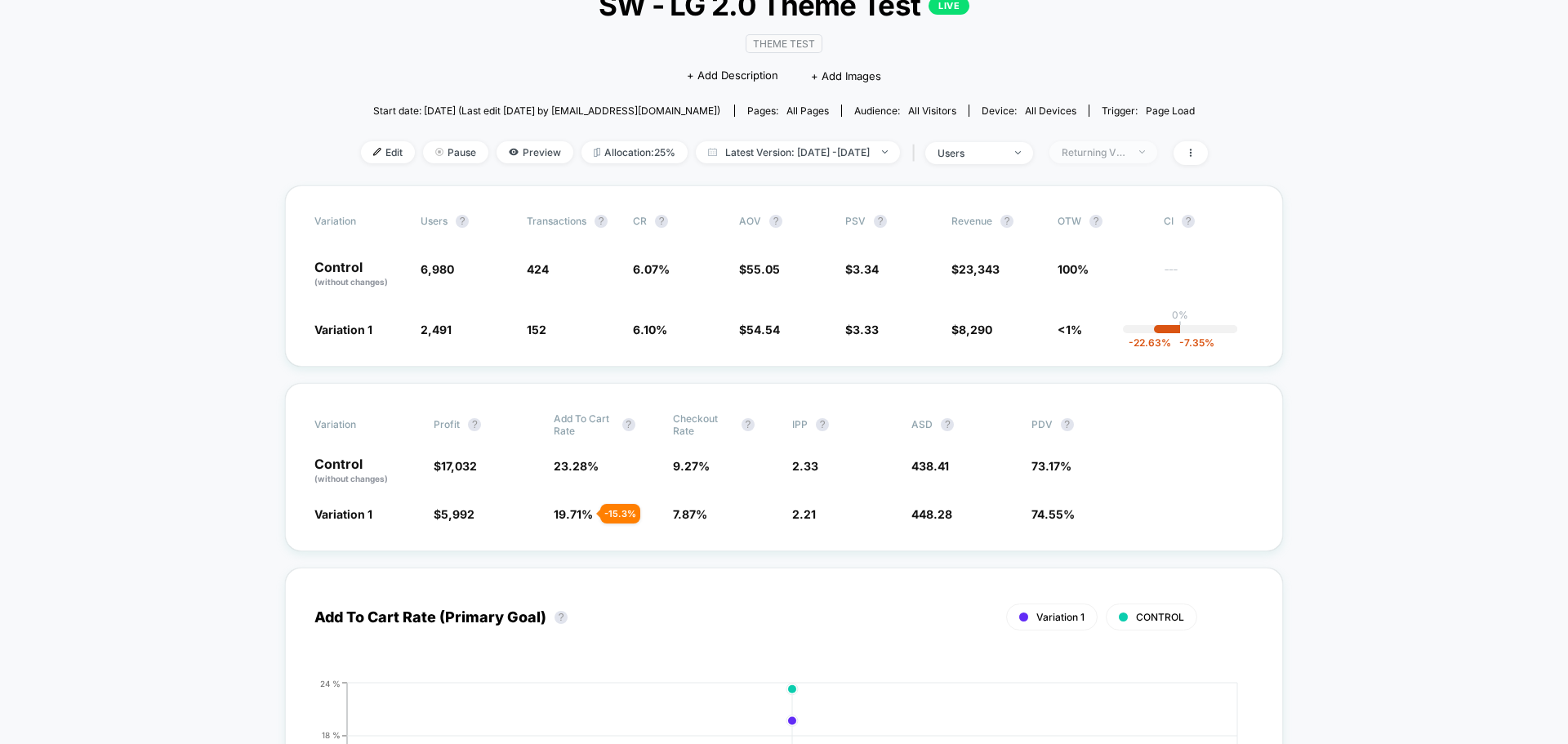
click at [1127, 152] on div "Returning Visitors" at bounding box center [1094, 152] width 65 height 12
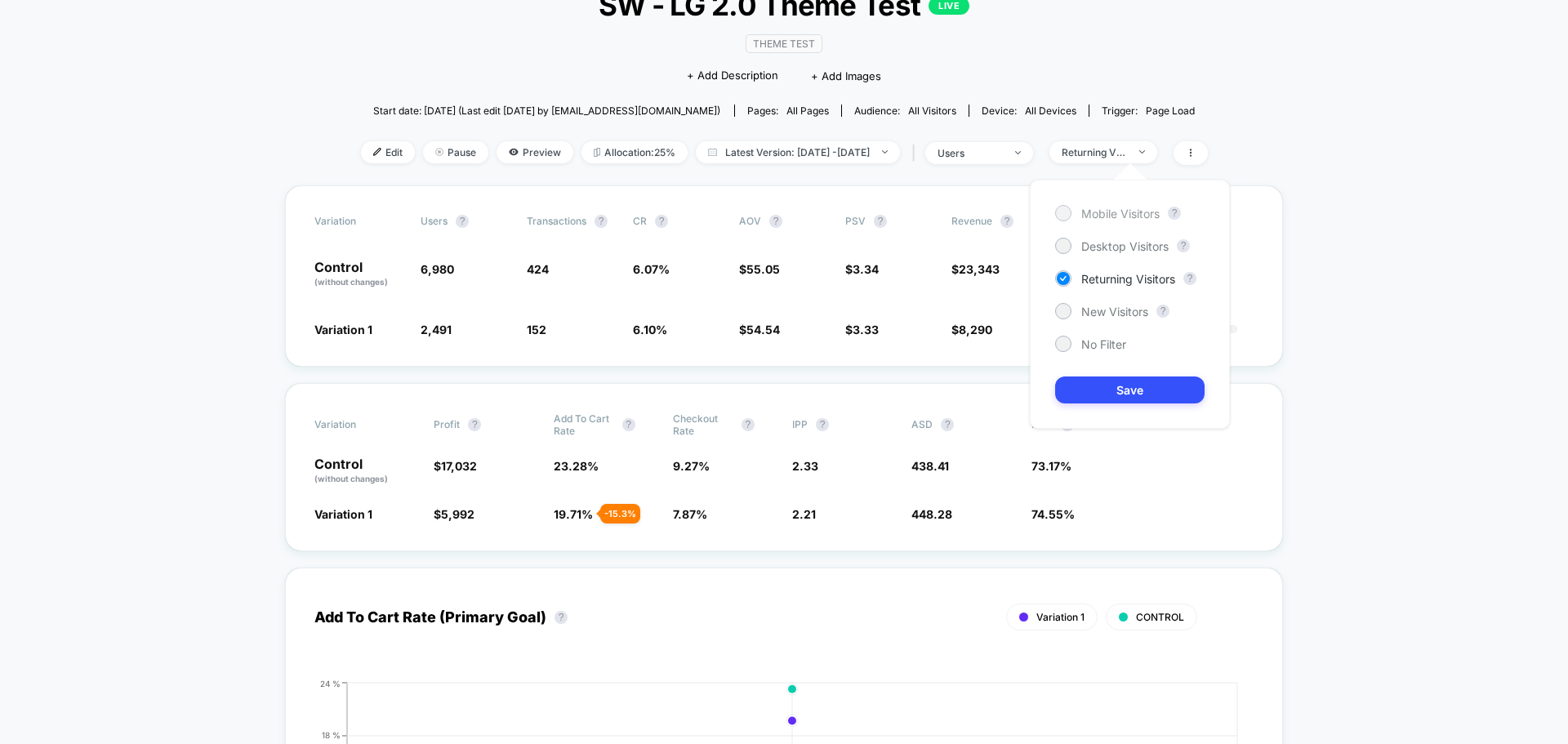
click at [1084, 216] on span "Mobile Visitors" at bounding box center [1120, 214] width 78 height 14
click at [1099, 387] on button "Save" at bounding box center [1130, 390] width 149 height 27
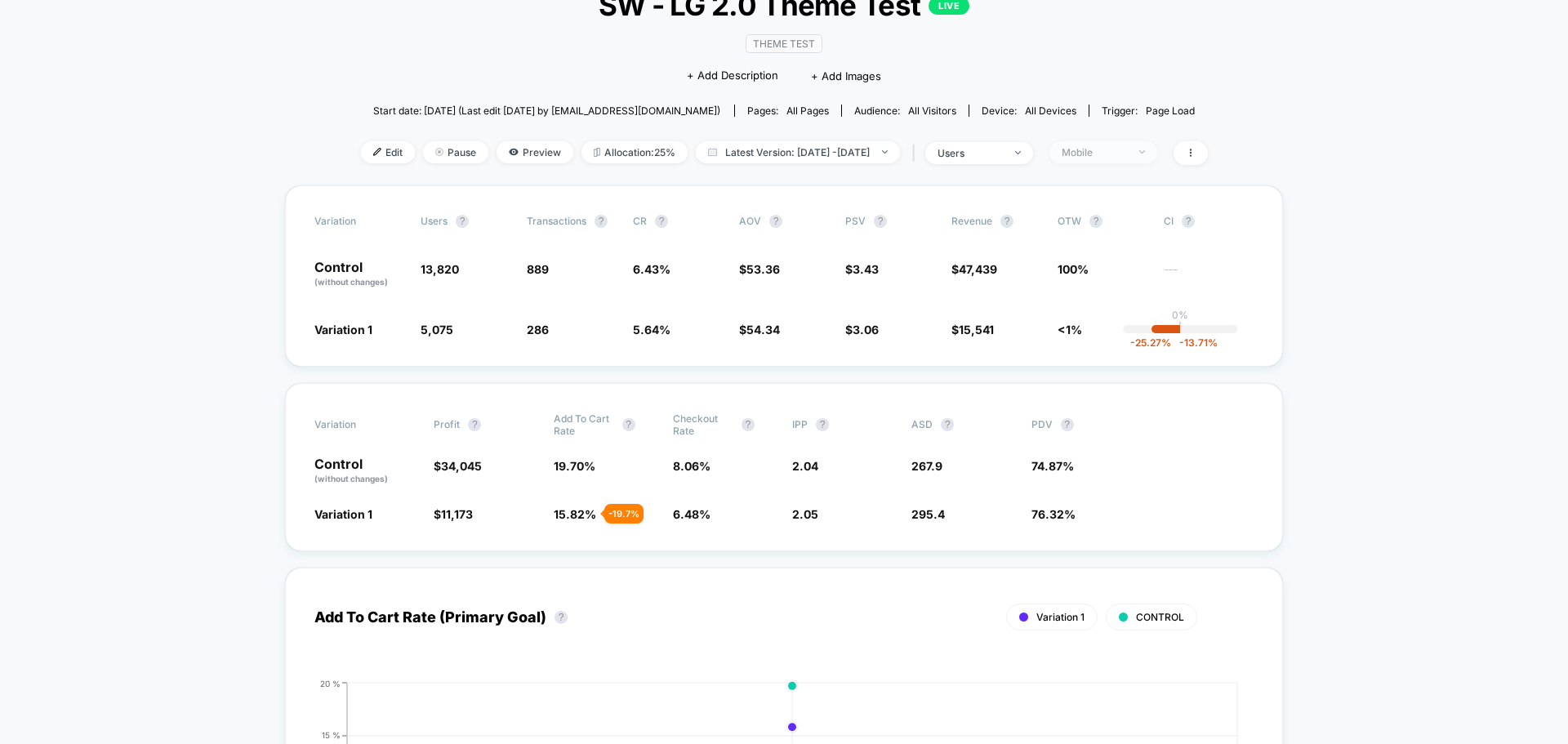
click at [1119, 156] on div "Mobile" at bounding box center [1094, 152] width 65 height 12
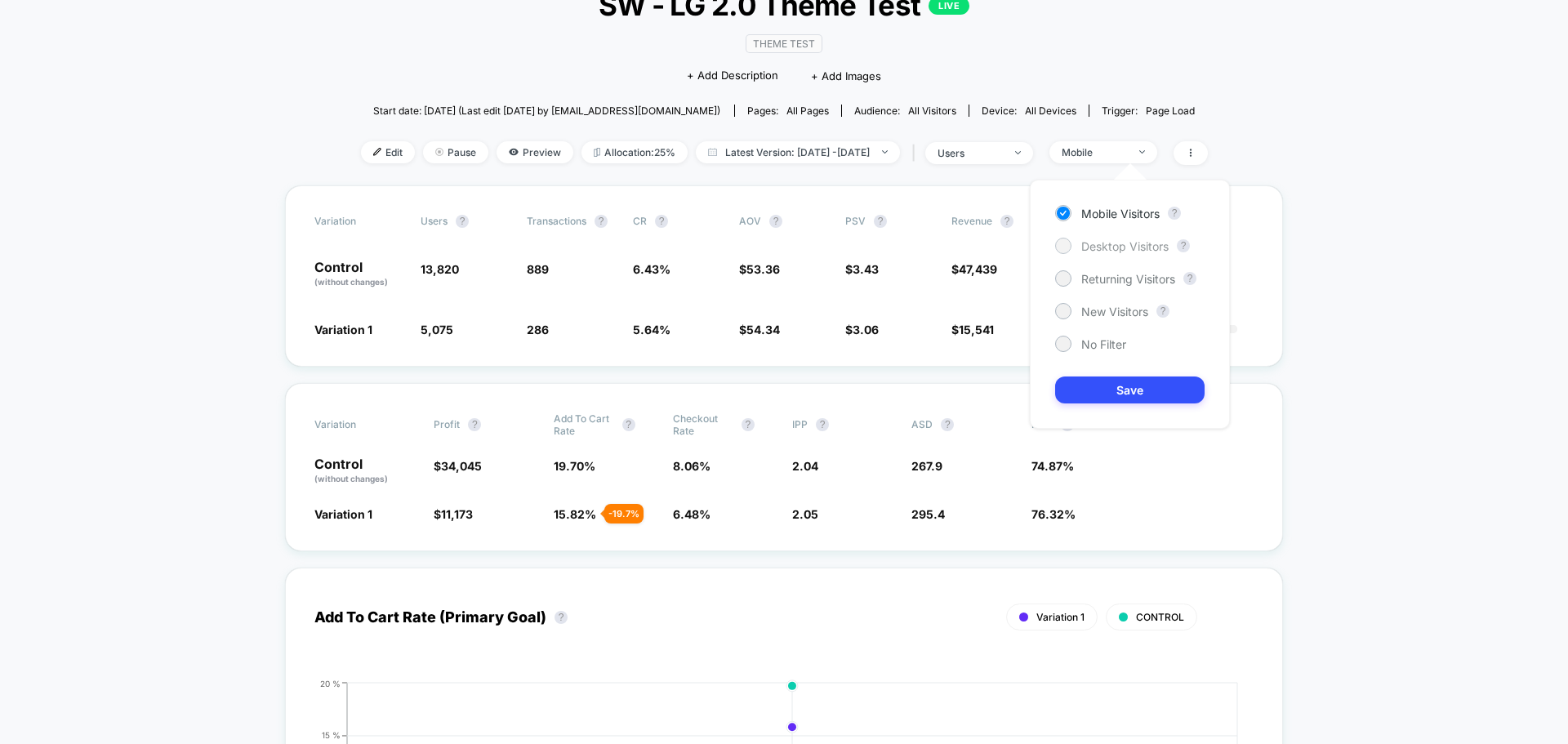
click at [1098, 246] on span "Desktop Visitors" at bounding box center [1124, 246] width 87 height 14
click at [1095, 390] on button "Save" at bounding box center [1130, 390] width 149 height 27
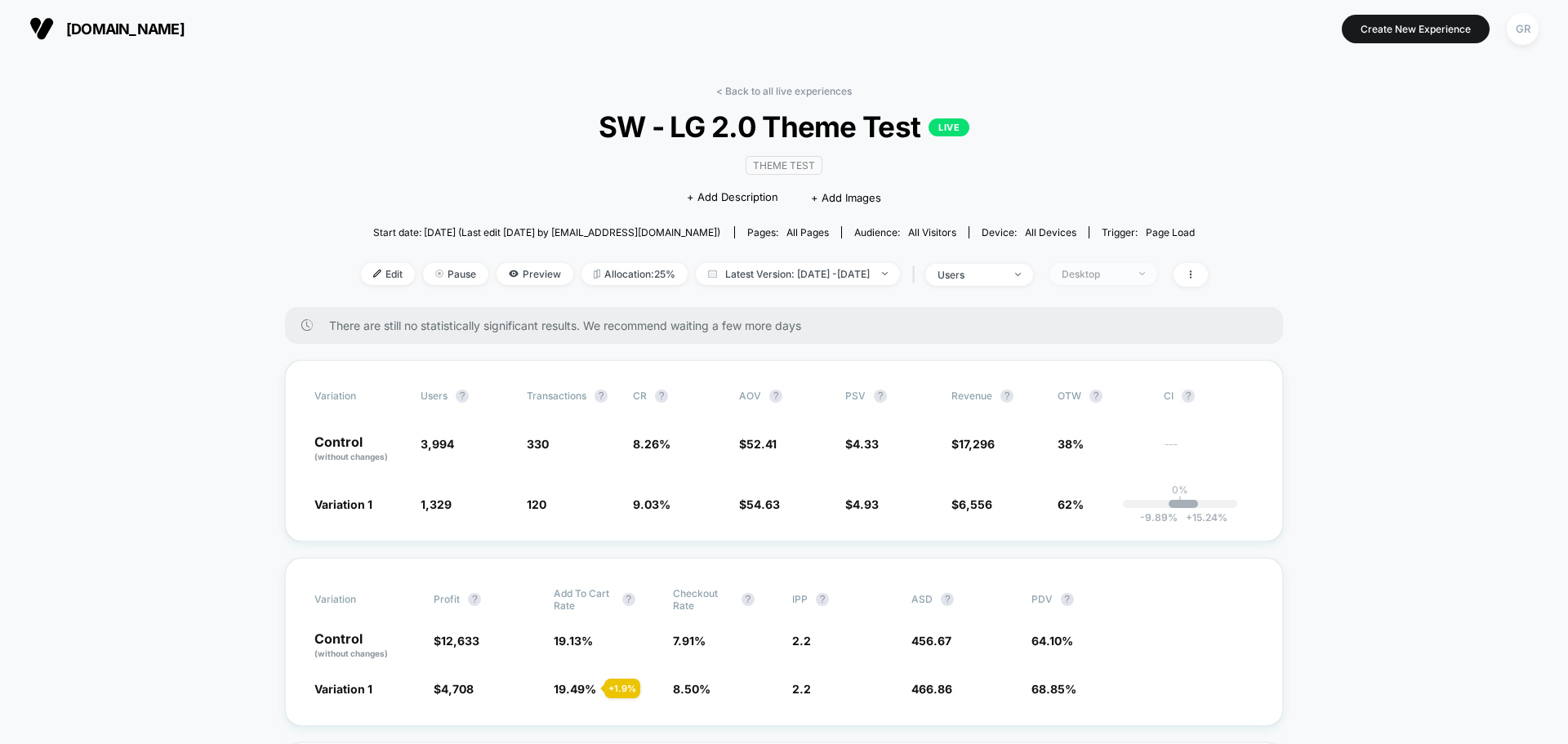
click at [1122, 271] on div "Desktop" at bounding box center [1094, 274] width 65 height 12
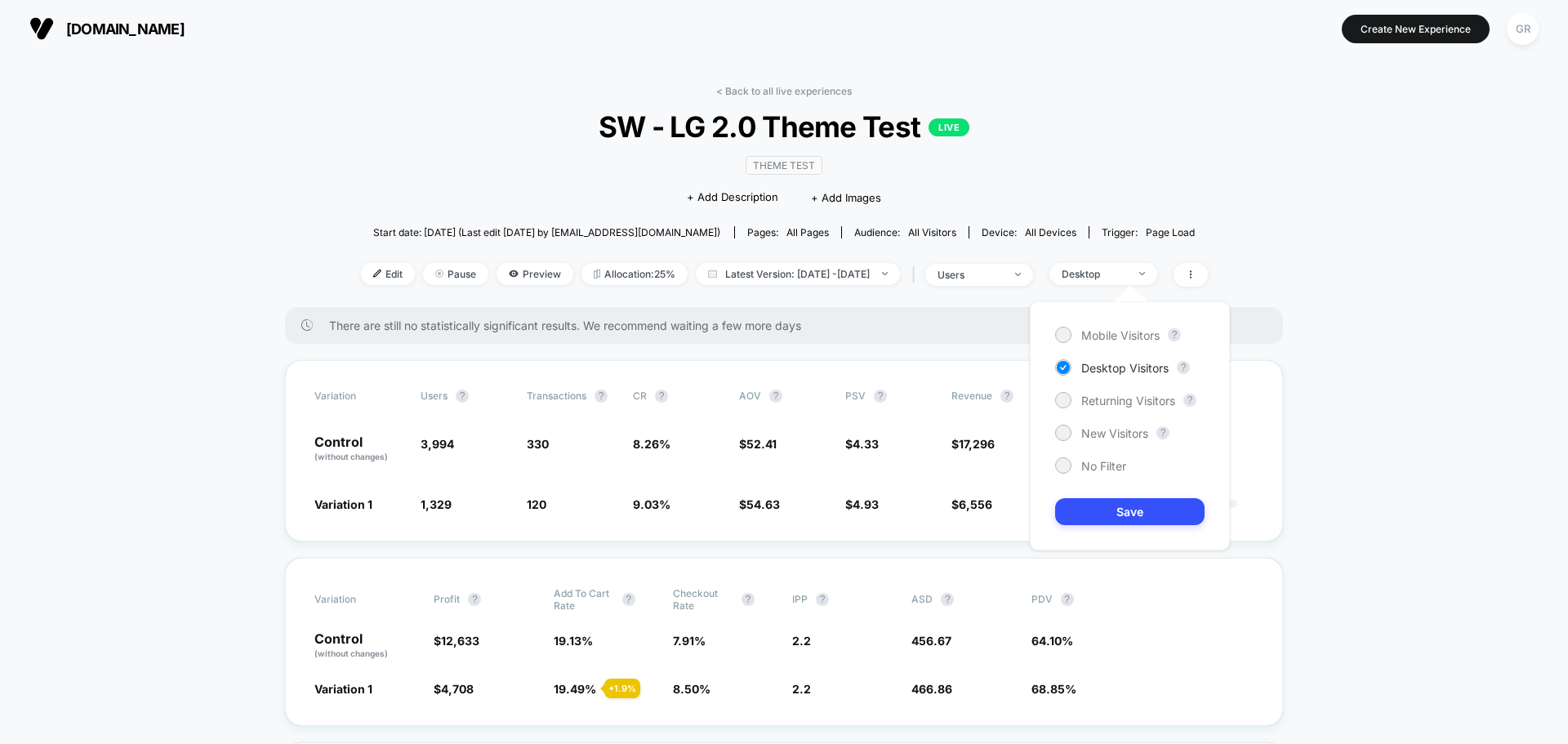
click at [1076, 456] on div "Mobile Visitors ? Desktop Visitors ? Returning Visitors ? New Visitors ? No Fil…" at bounding box center [1130, 426] width 200 height 249
click at [1063, 467] on div at bounding box center [1063, 465] width 12 height 12
click at [1097, 507] on button "Save" at bounding box center [1130, 512] width 149 height 27
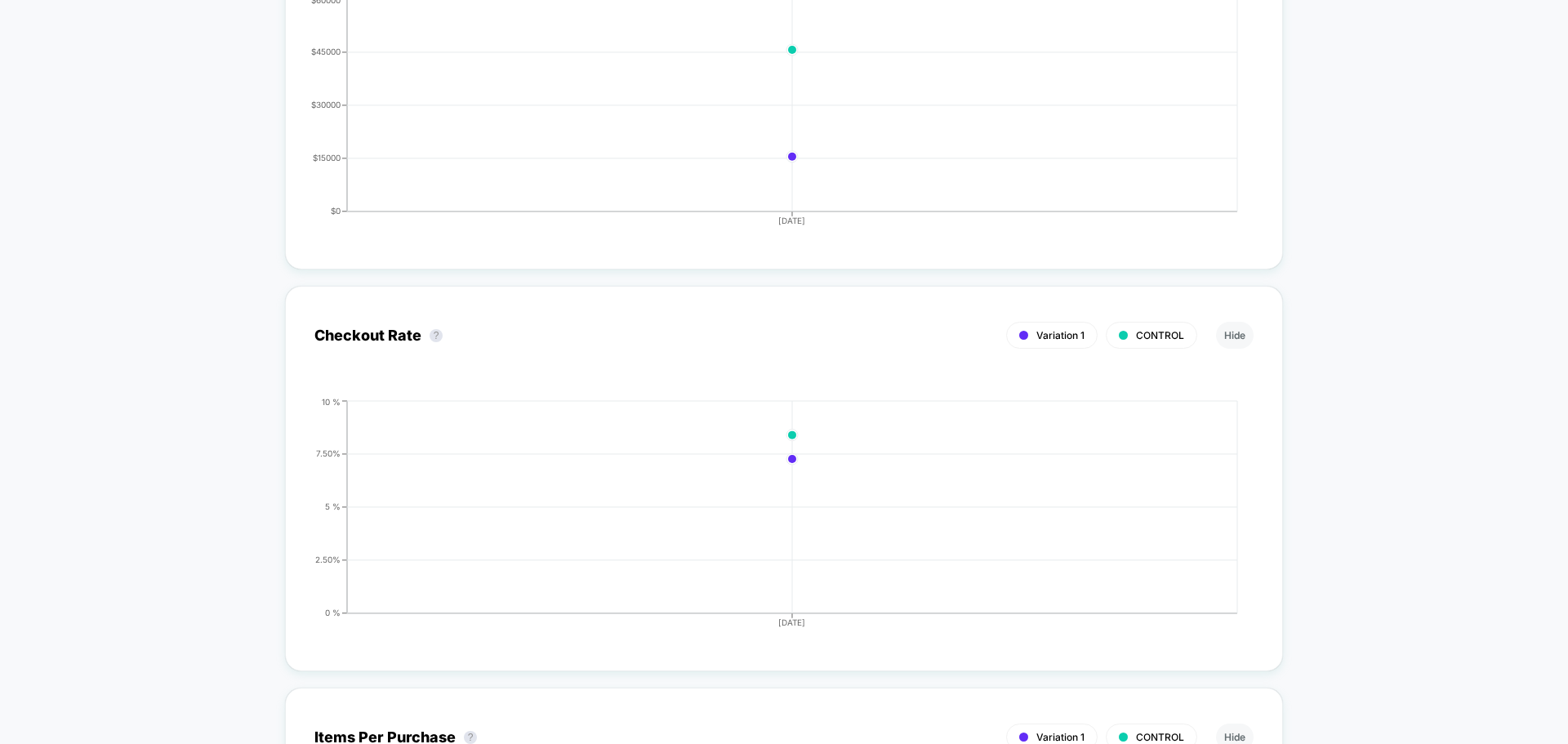
scroll to position [2464, 0]
